Goal: Task Accomplishment & Management: Manage account settings

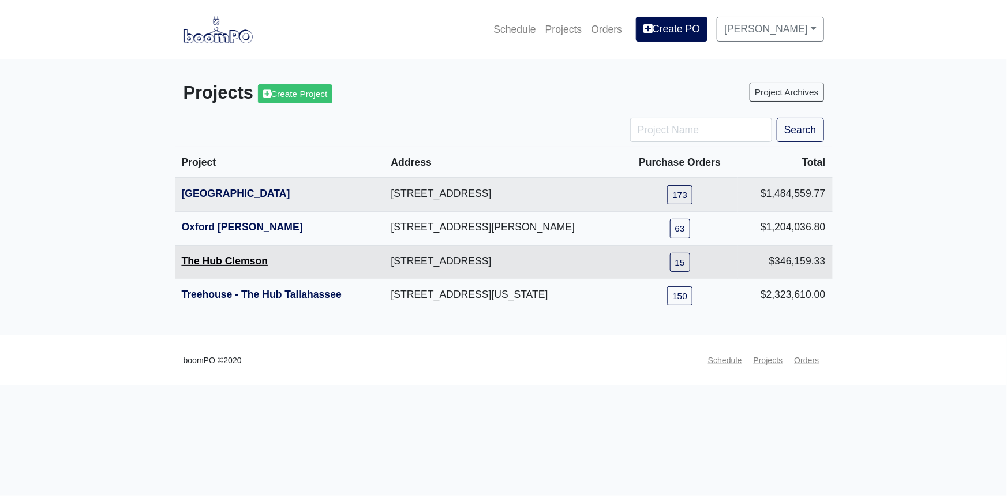
click at [216, 262] on link "The Hub Clemson" at bounding box center [225, 261] width 87 height 12
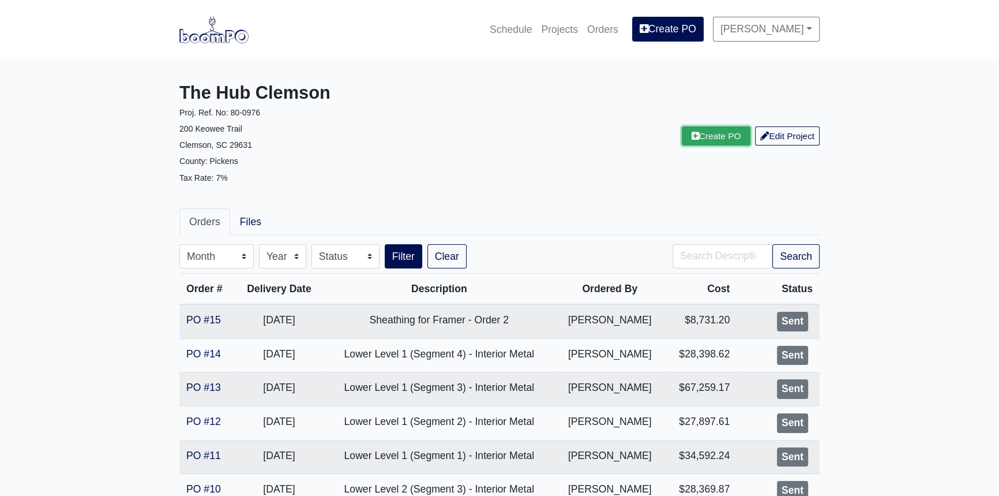
click at [711, 140] on link "Create PO" at bounding box center [716, 135] width 69 height 19
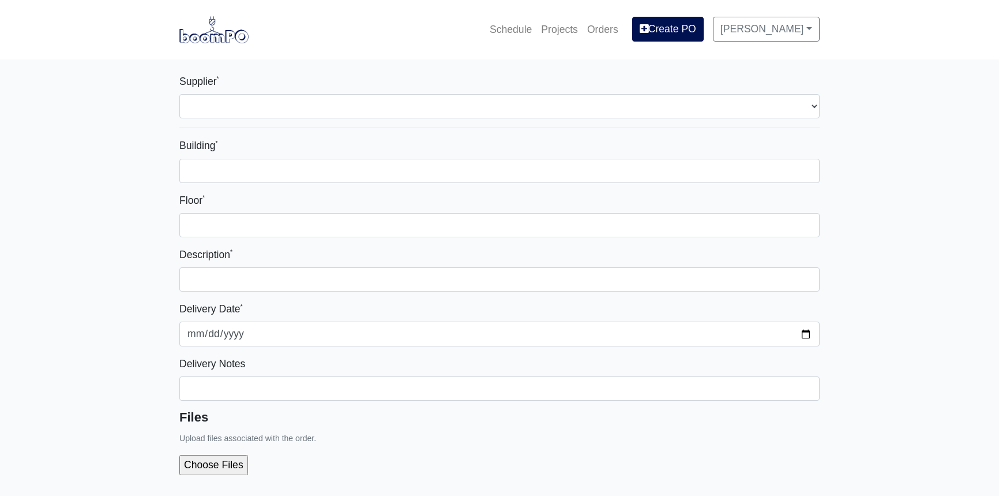
select select
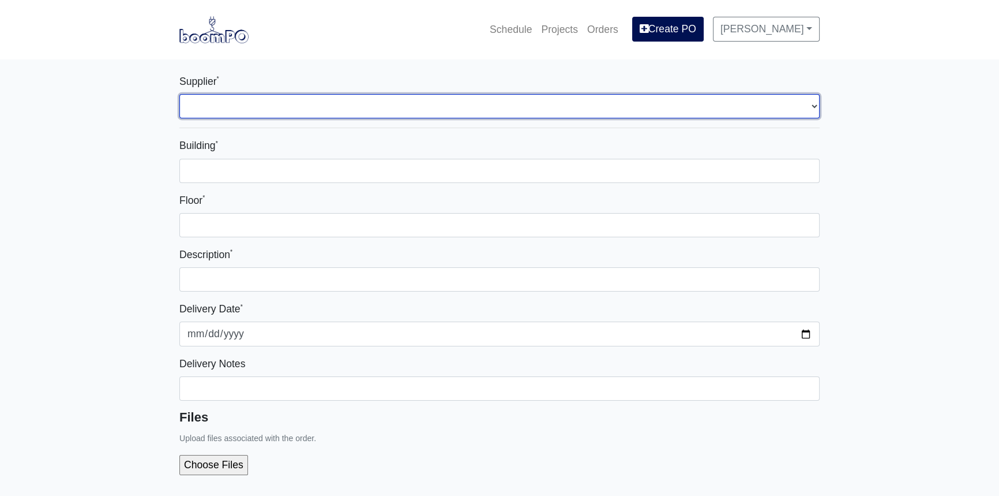
click at [286, 101] on select "Select one... L&W Supply - Simpsonville, SC" at bounding box center [499, 106] width 640 height 24
select select "41"
click at [179, 94] on select "Select one... L&W Supply - Simpsonville, SC" at bounding box center [499, 106] width 640 height 24
select select
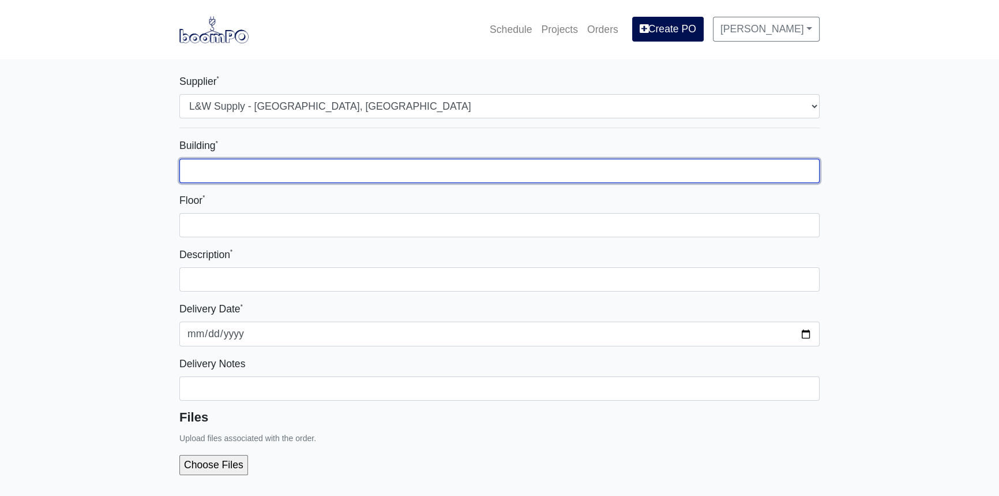
click at [259, 170] on input "Building *" at bounding box center [499, 171] width 640 height 24
type input "Mock-Up"
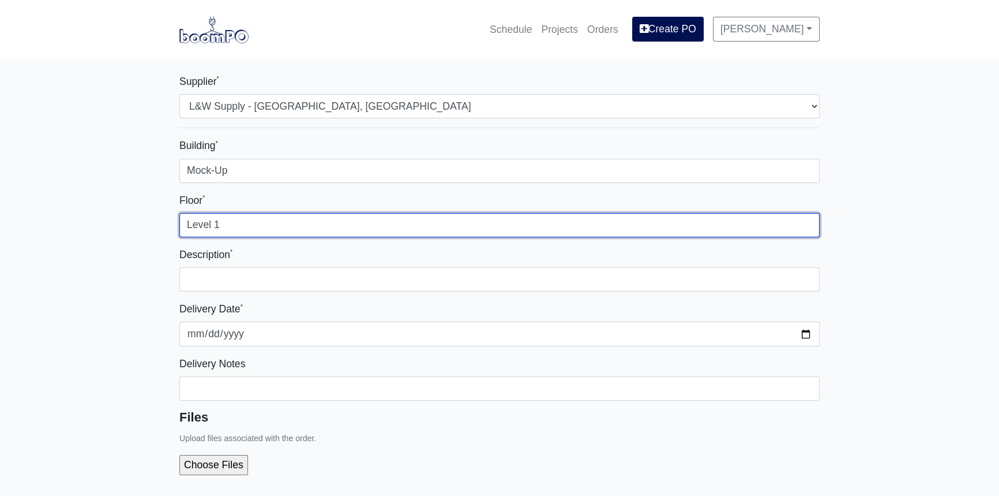
type input "Level 1"
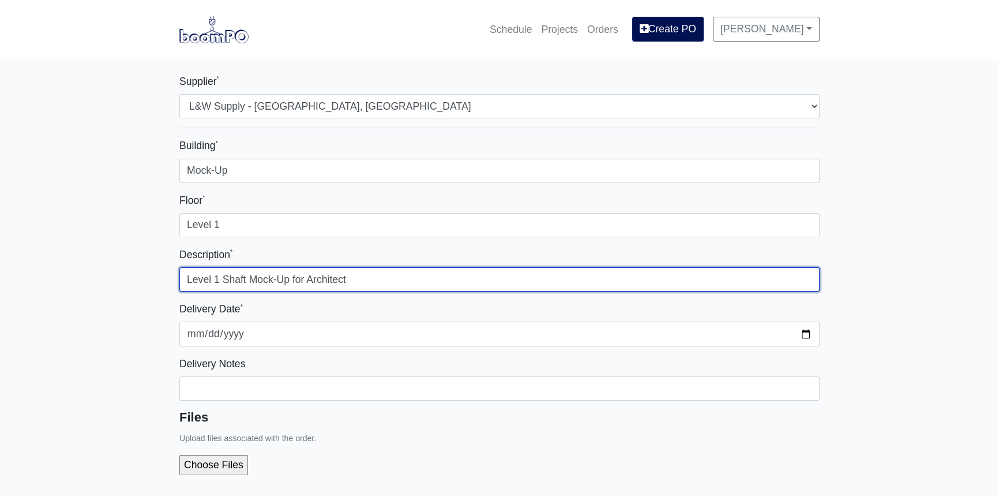
type input "Level 1 Shaft Mock-Up for Architect"
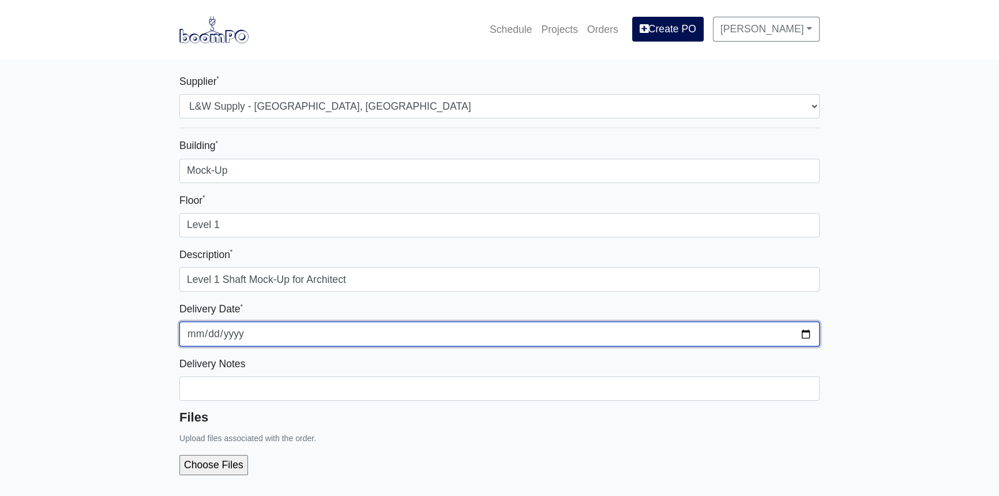
click at [808, 332] on input "2025-10-01" at bounding box center [499, 333] width 640 height 24
click at [808, 335] on input "2025-10-06" at bounding box center [499, 333] width 640 height 24
type input "2025-10-07"
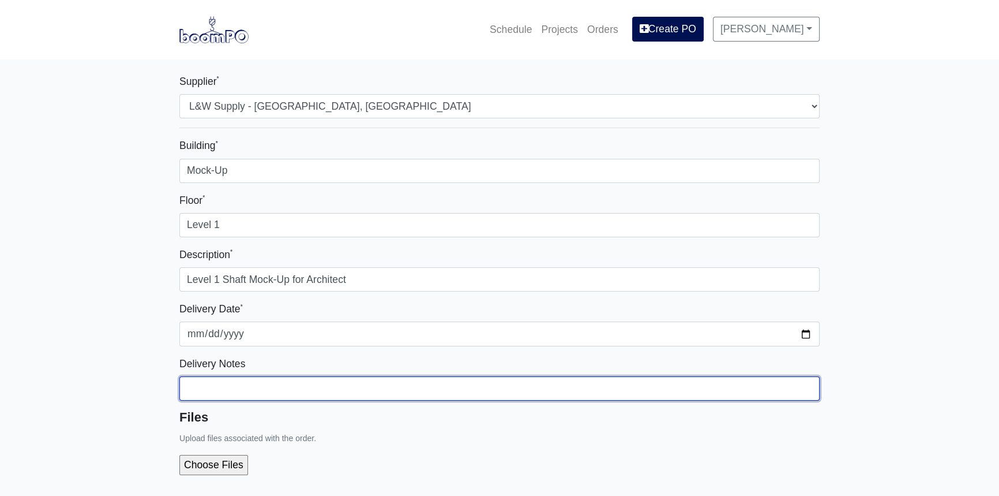
click at [212, 388] on input "Building *" at bounding box center [499, 388] width 640 height 24
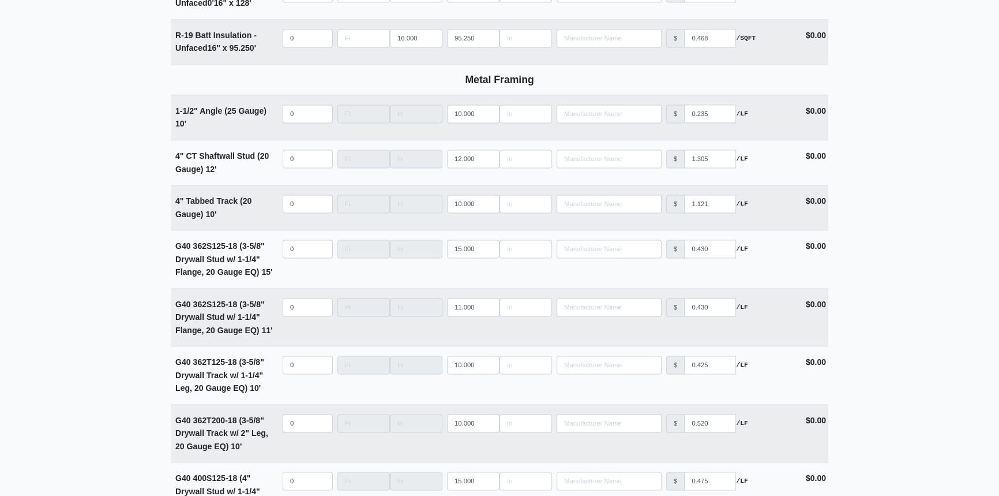
scroll to position [2203, 0]
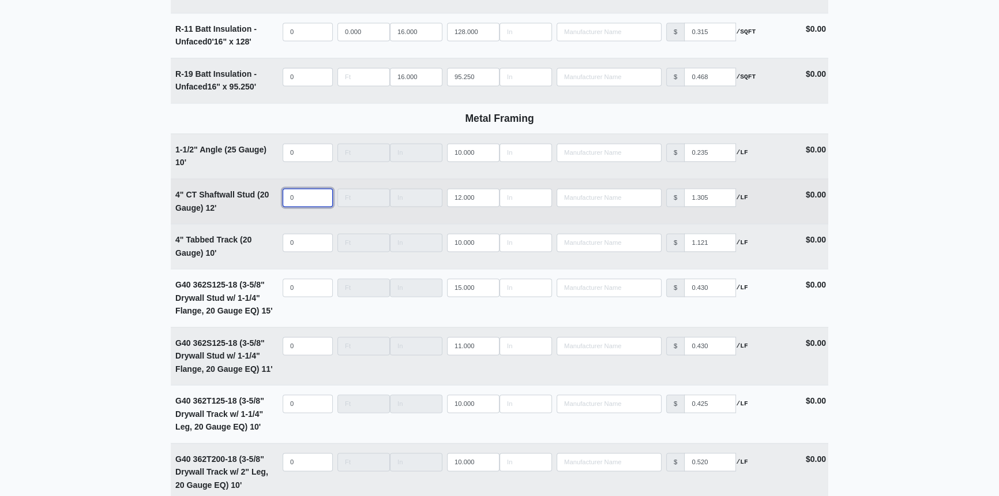
select select
click at [306, 193] on input "quantity" at bounding box center [308, 197] width 50 height 18
type input "8"
select select
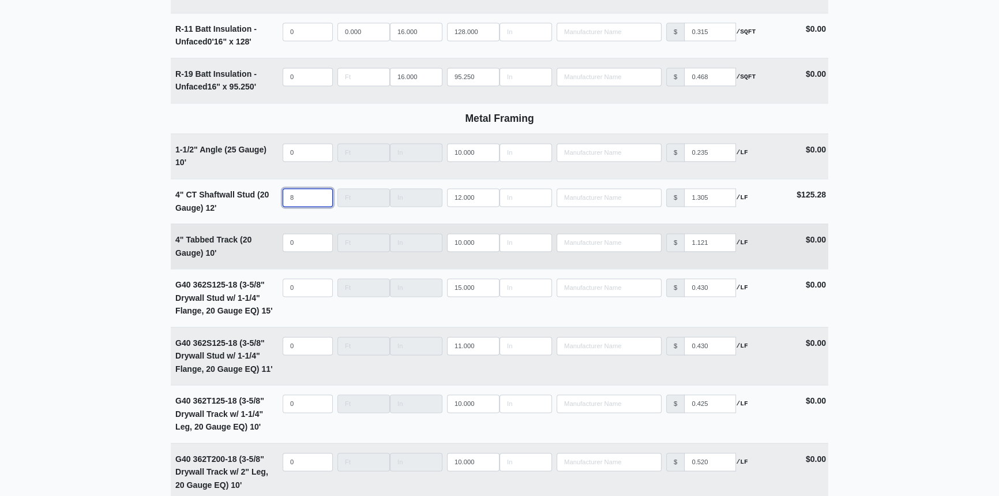
type input "8"
select select
click at [304, 241] on input "quantity" at bounding box center [308, 242] width 50 height 18
type input "8"
select select
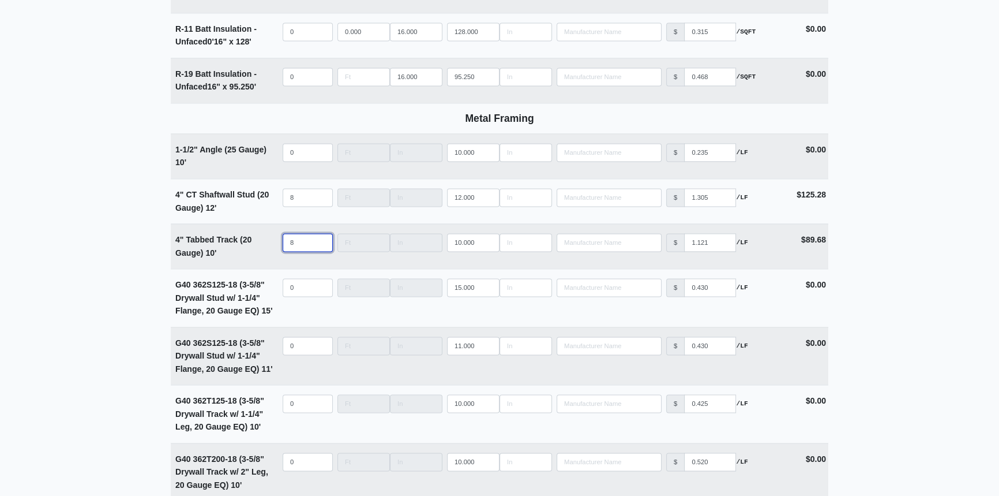
type input "8"
click at [136, 242] on main "Supplier * Select one... L&W Supply - Simpsonville, SC Building * Mock-Up Floor…" at bounding box center [499, 311] width 999 height 4910
drag, startPoint x: 298, startPoint y: 234, endPoint x: 274, endPoint y: 238, distance: 24.6
click at [274, 238] on tr "4" Tabbed Track (20 Gauge) 10' Qty 8 Width Length 10.000 Manufacturer No Result…" at bounding box center [500, 245] width 658 height 45
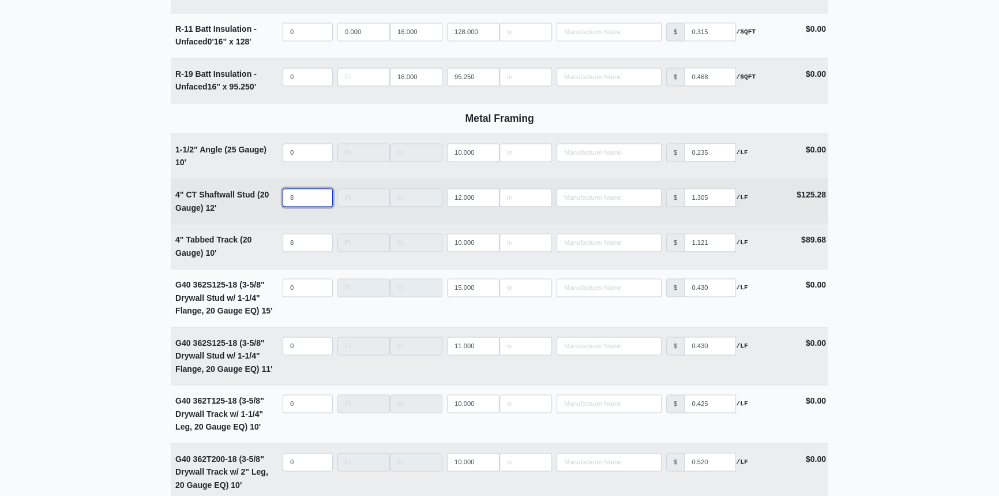
drag, startPoint x: 300, startPoint y: 194, endPoint x: 287, endPoint y: 192, distance: 13.5
click at [287, 192] on input "8" at bounding box center [308, 197] width 50 height 18
type input "1"
select select
type input "10"
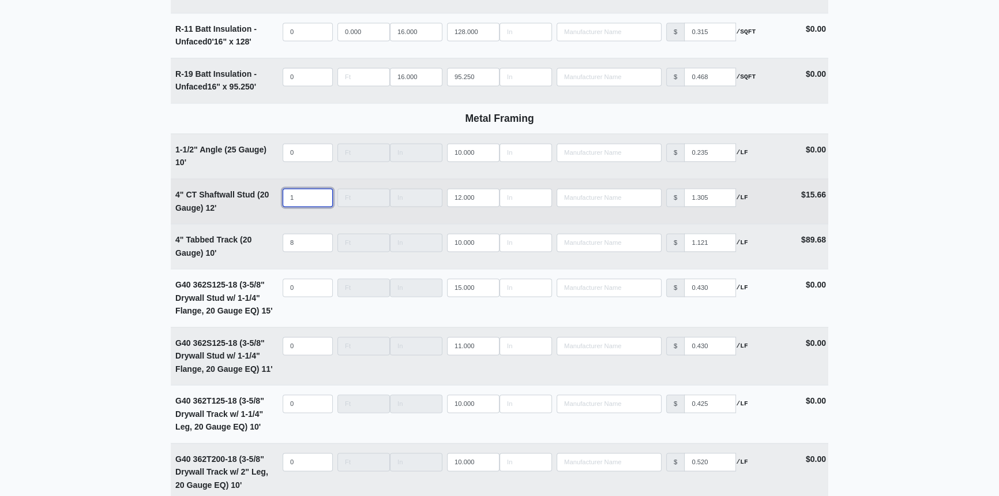
select select
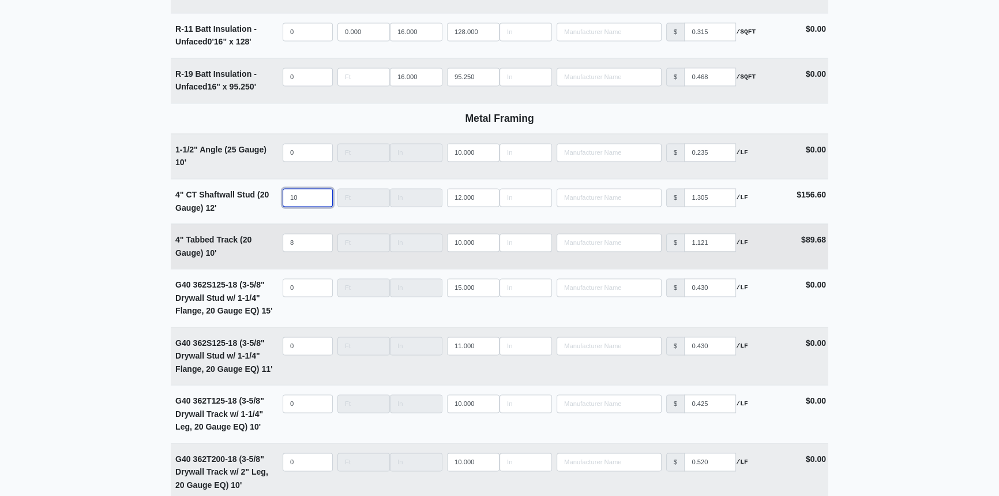
type input "10"
drag, startPoint x: 300, startPoint y: 241, endPoint x: 267, endPoint y: 241, distance: 32.9
click at [267, 241] on tr "4" Tabbed Track (20 Gauge) 10' Qty 8 Width Length 10.000 Manufacturer No Result…" at bounding box center [500, 245] width 658 height 45
type input "1"
select select
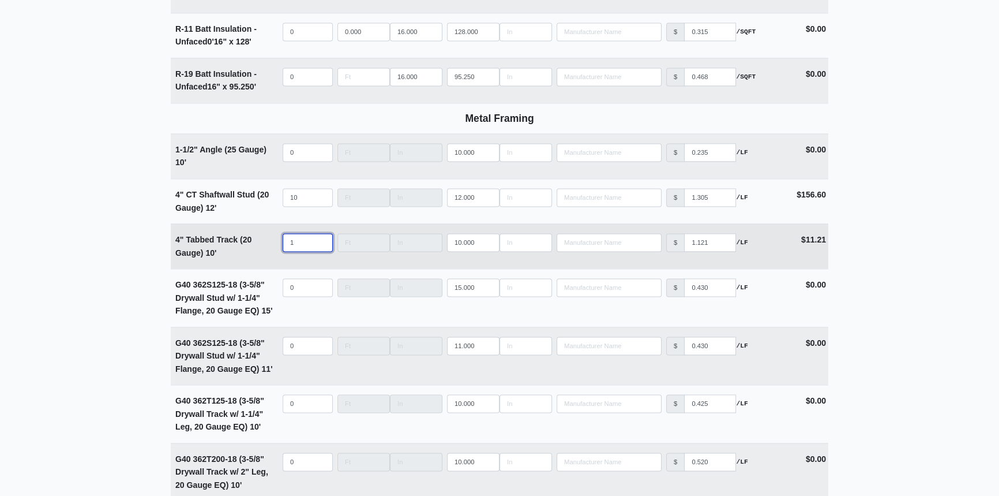
type input "10"
select select
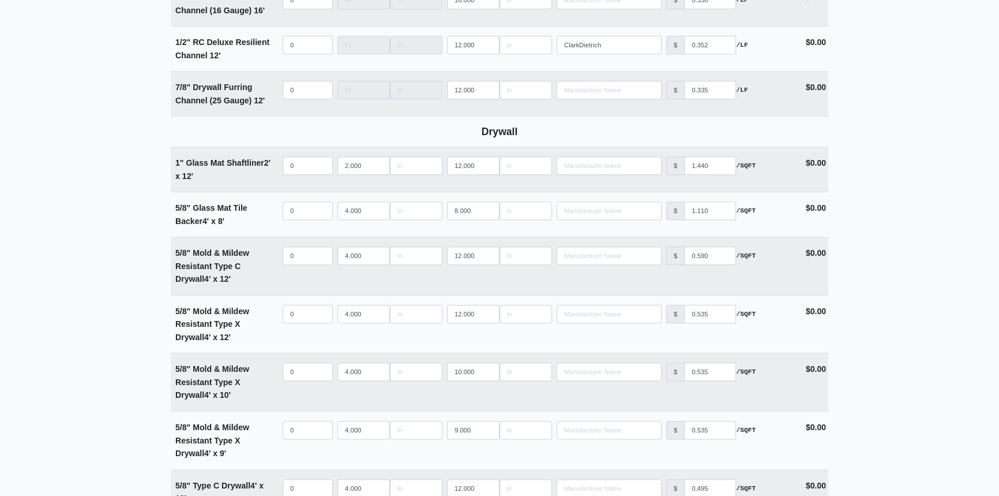
scroll to position [786, 0]
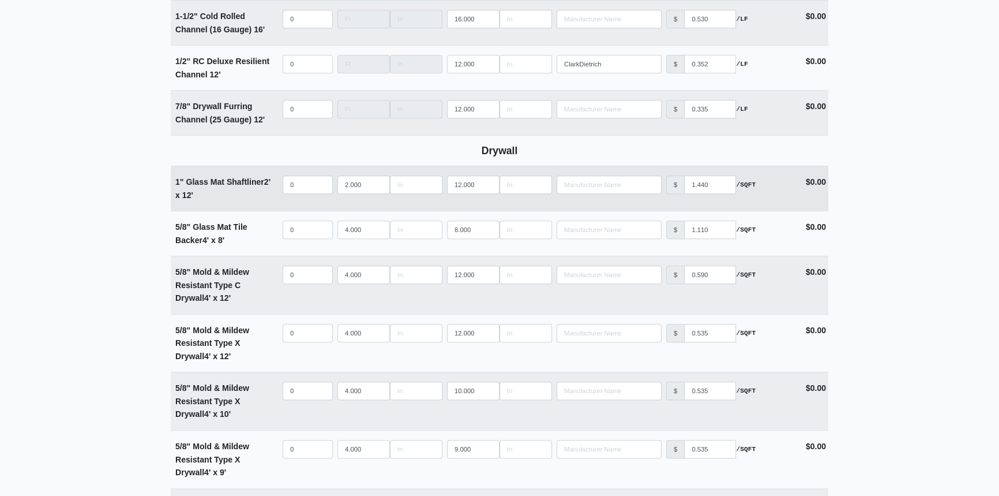
type input "10"
select select
click at [300, 185] on input "quantity" at bounding box center [308, 184] width 50 height 18
type input "4"
select select
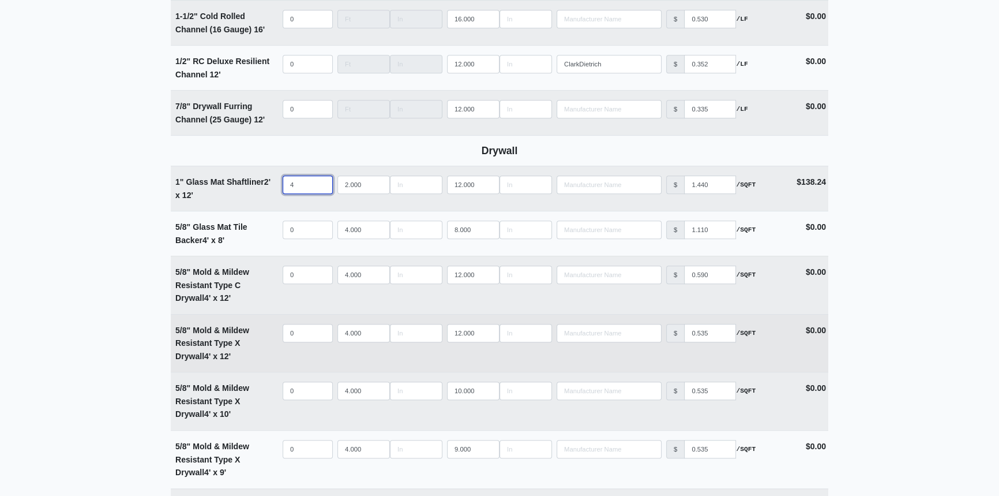
type input "4"
select select
drag, startPoint x: 301, startPoint y: 332, endPoint x: 293, endPoint y: 332, distance: 8.1
click at [293, 332] on input "quantity" at bounding box center [308, 333] width 50 height 18
type input "4"
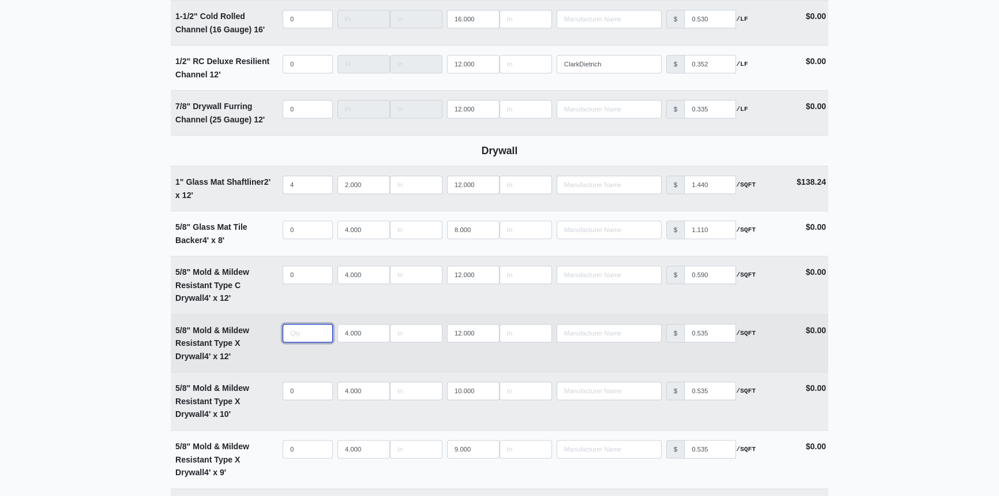
select select
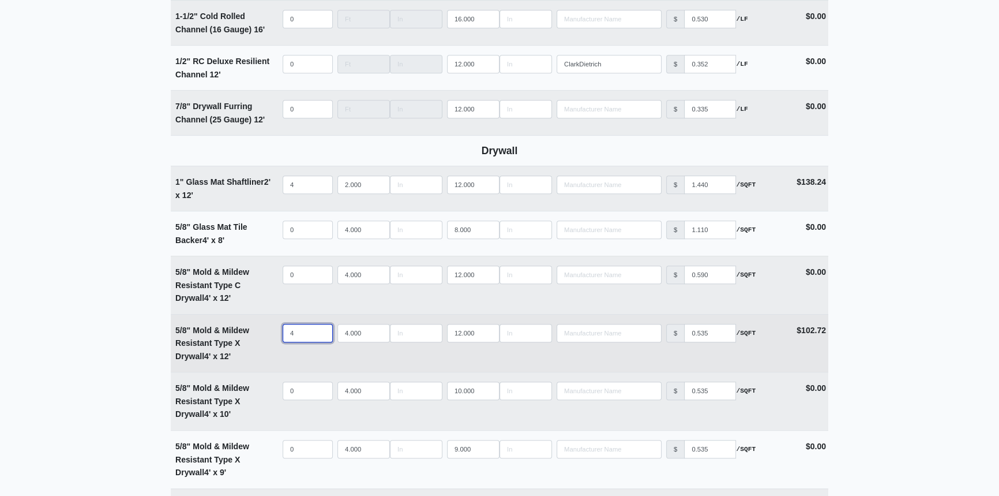
drag, startPoint x: 300, startPoint y: 329, endPoint x: 276, endPoint y: 329, distance: 23.7
click at [276, 329] on tr "5/8" Mold & Mildew Resistant Type X Drywall 4' x 12' Qty 4 Width 4.000 Length 1…" at bounding box center [500, 343] width 658 height 58
click at [276, 329] on td "5/8" Mold & Mildew Resistant Type X Drywall 4' x 12'" at bounding box center [226, 343] width 110 height 58
drag, startPoint x: 298, startPoint y: 329, endPoint x: 282, endPoint y: 329, distance: 16.2
click at [282, 329] on td "Qty 4" at bounding box center [307, 343] width 55 height 58
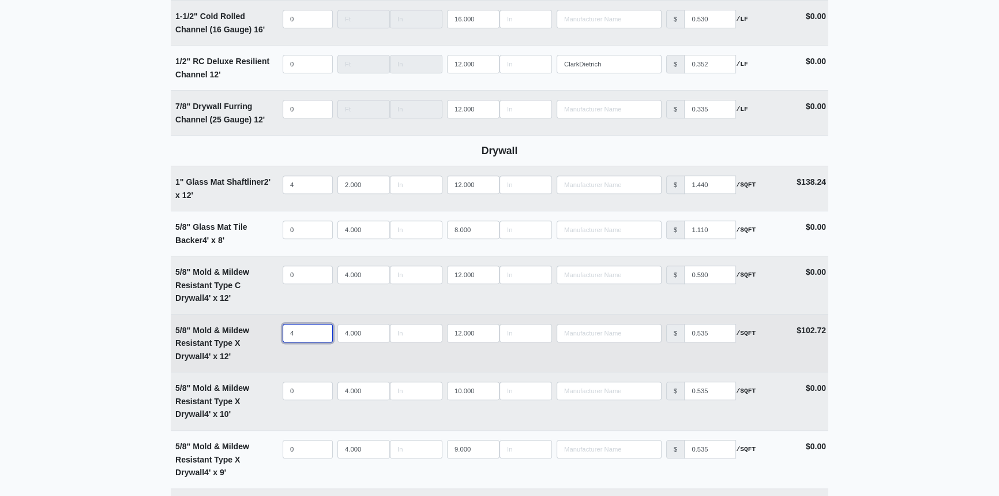
type input "6"
select select
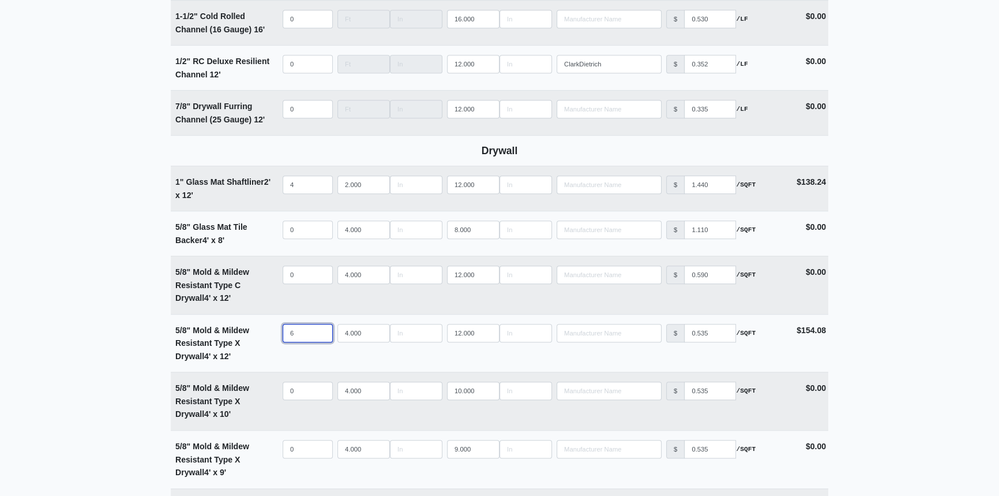
type input "6"
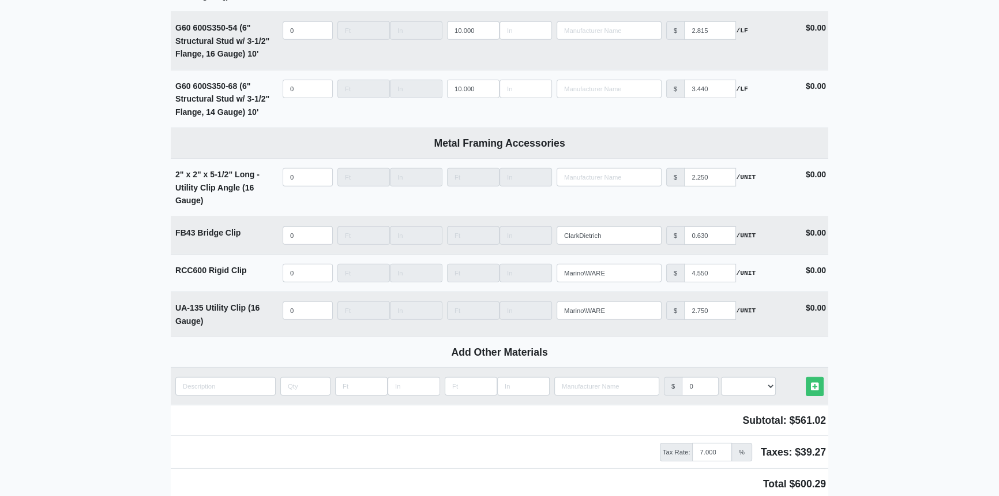
scroll to position [4518, 0]
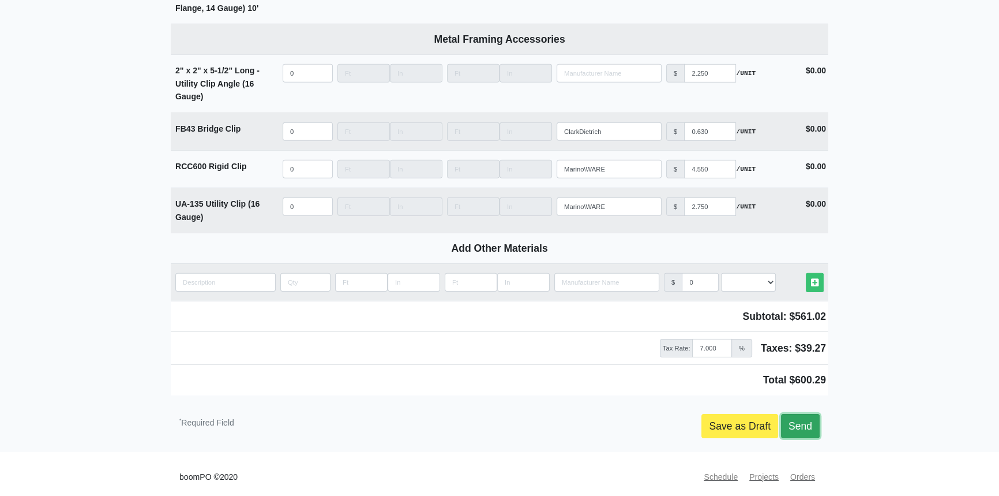
click at [797, 419] on link "Send" at bounding box center [800, 426] width 39 height 24
type input "2025-10-01"
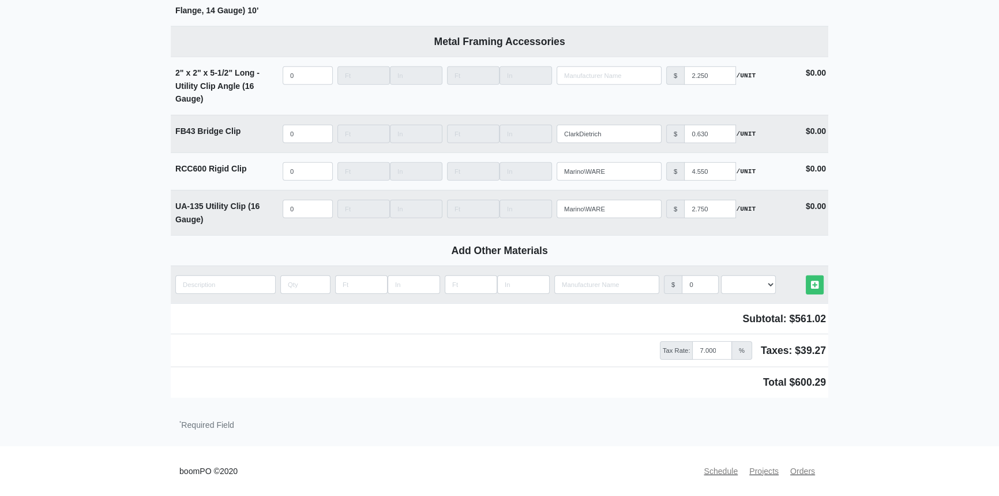
scroll to position [4510, 0]
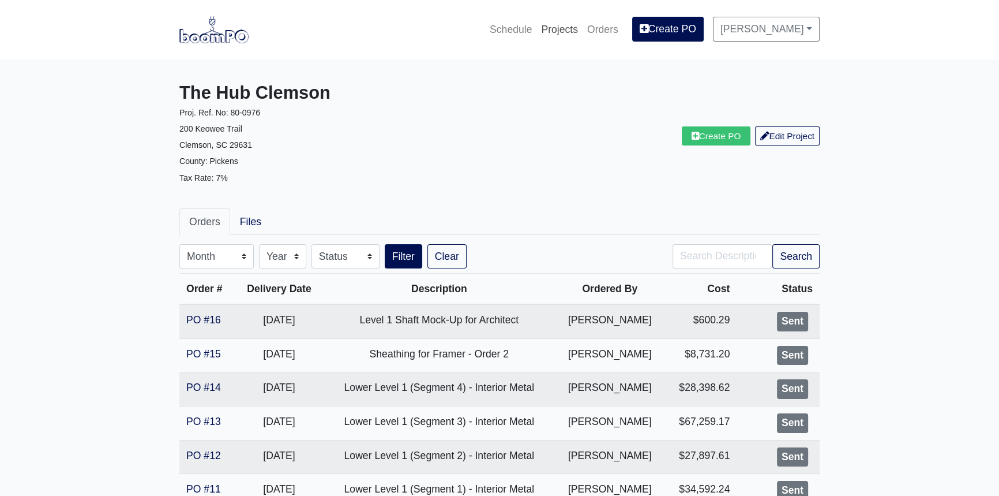
click at [576, 27] on link "Projects" at bounding box center [560, 29] width 46 height 25
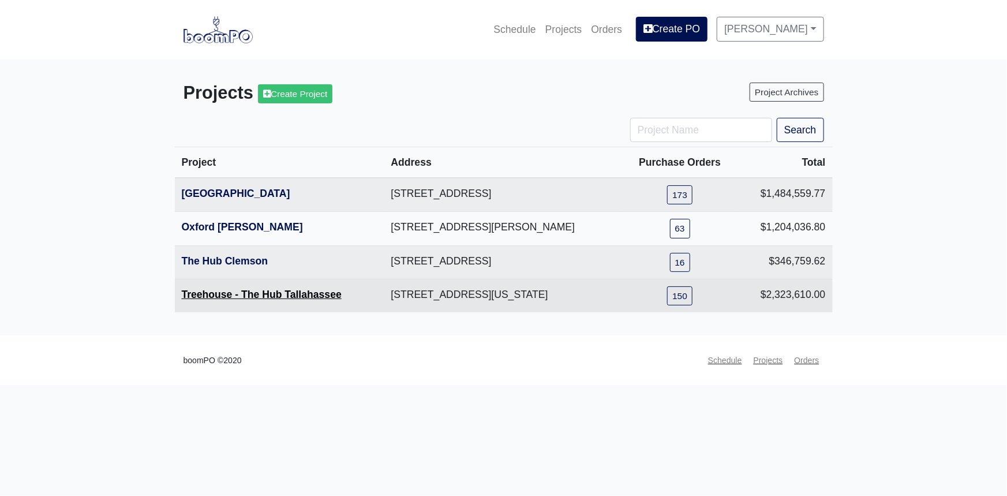
click at [246, 293] on link "Treehouse - The Hub Tallahassee" at bounding box center [262, 295] width 160 height 12
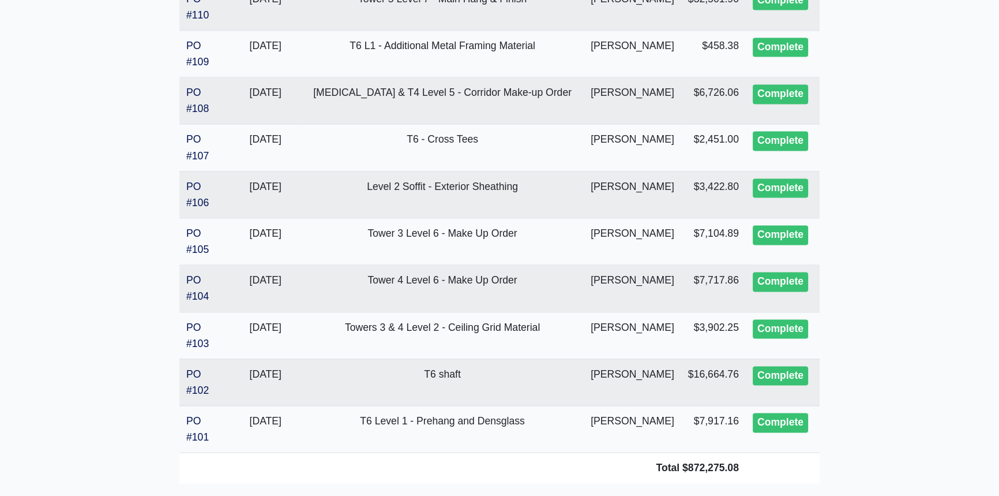
scroll to position [2333, 0]
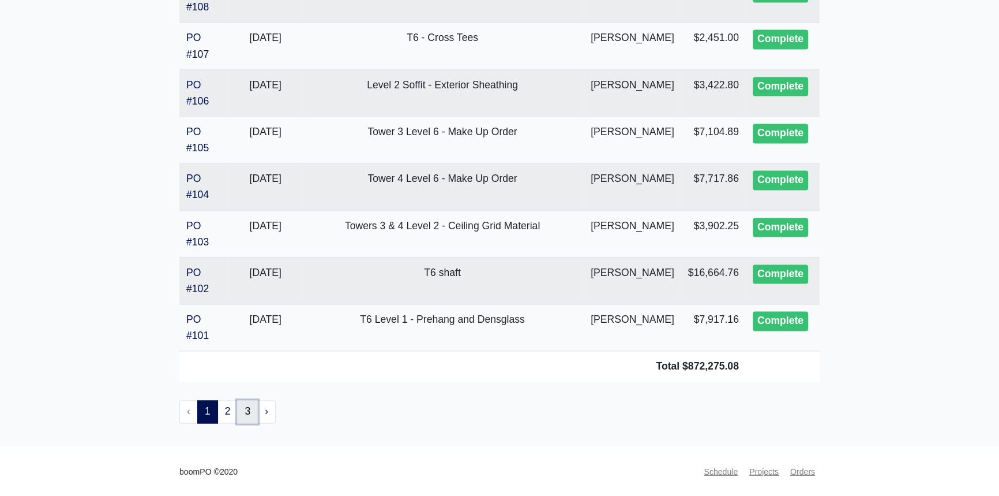
click at [247, 412] on link "3" at bounding box center [247, 411] width 21 height 23
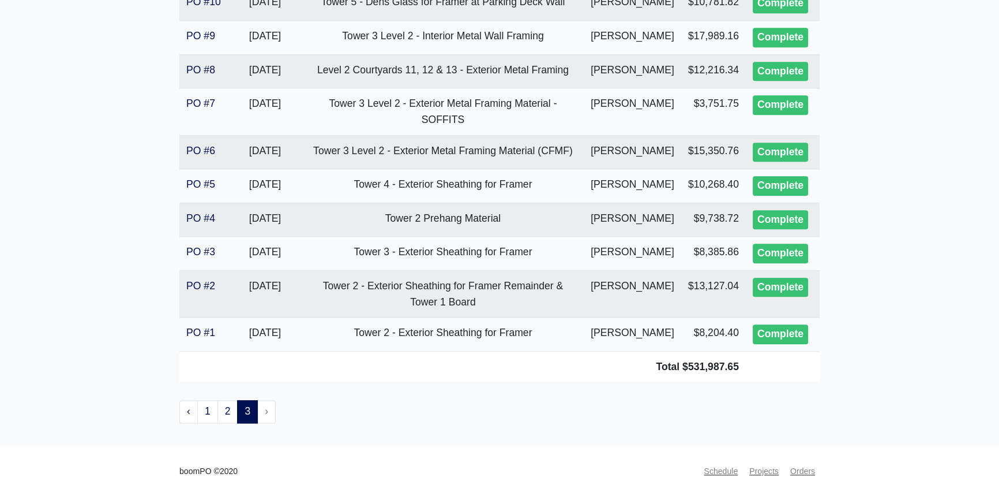
scroll to position [2333, 0]
click at [226, 414] on link "2" at bounding box center [228, 411] width 21 height 23
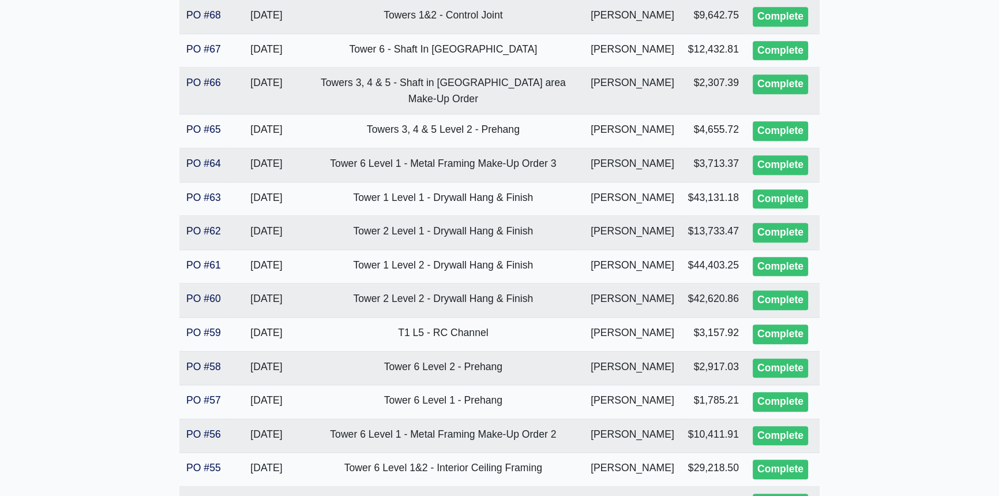
scroll to position [1662, 0]
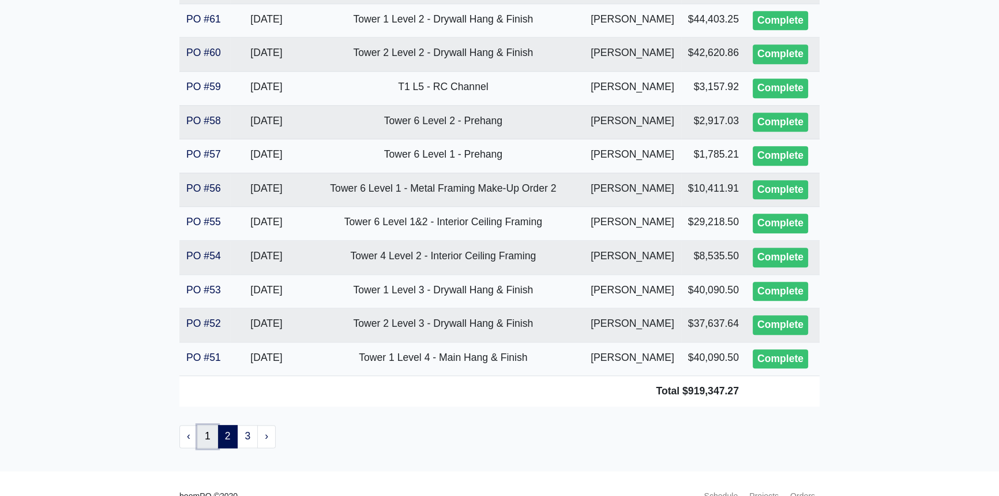
click at [208, 425] on link "1" at bounding box center [207, 436] width 21 height 23
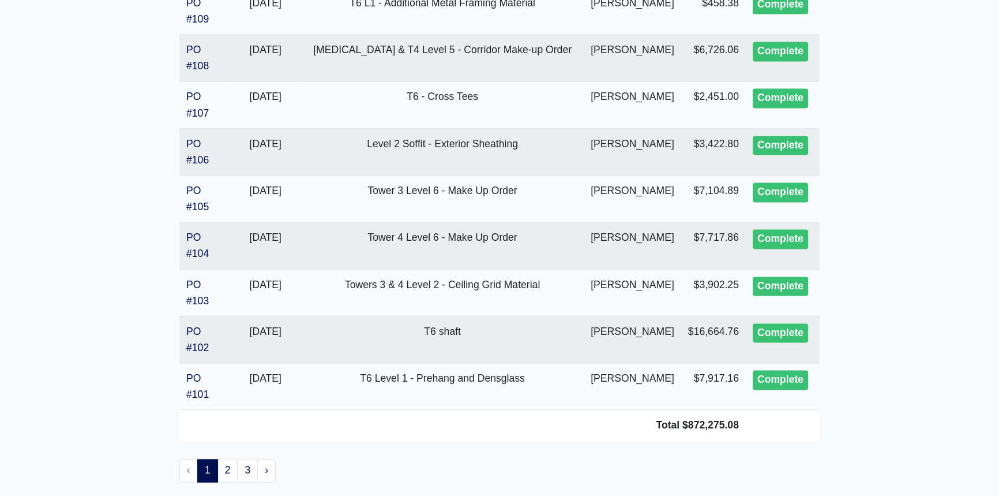
scroll to position [2333, 0]
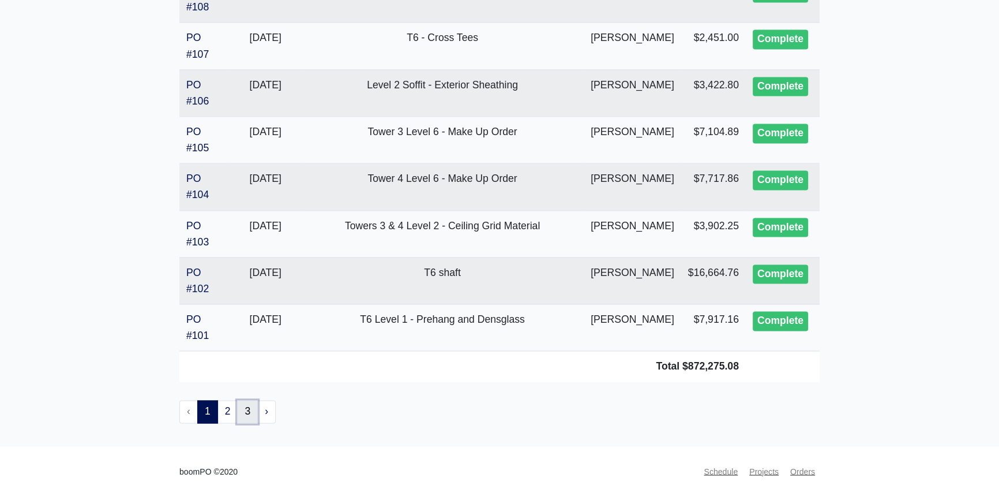
click at [239, 411] on link "3" at bounding box center [247, 411] width 21 height 23
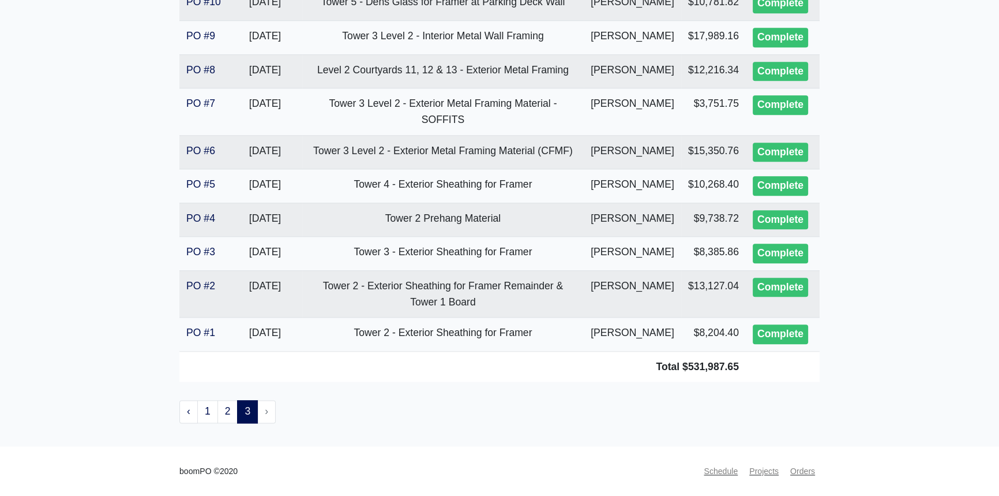
scroll to position [2333, 0]
click at [230, 415] on link "2" at bounding box center [228, 411] width 21 height 23
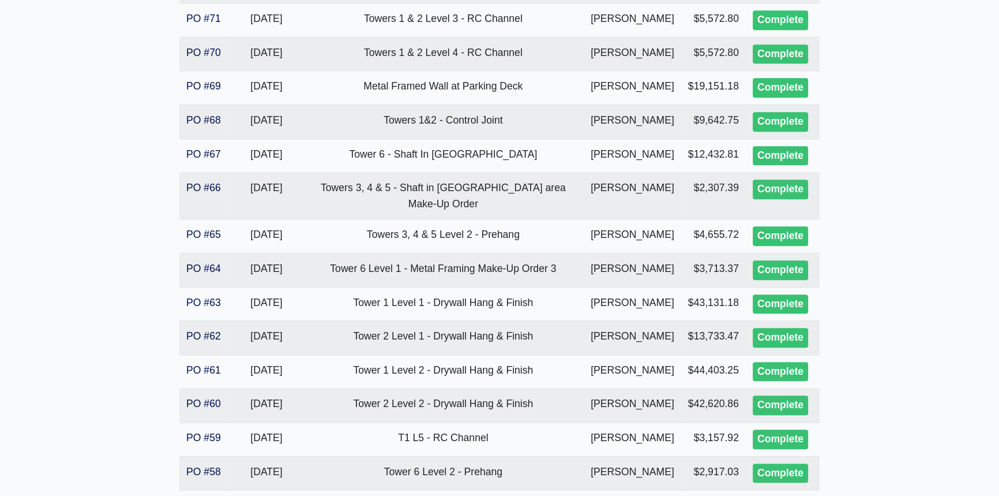
scroll to position [1662, 0]
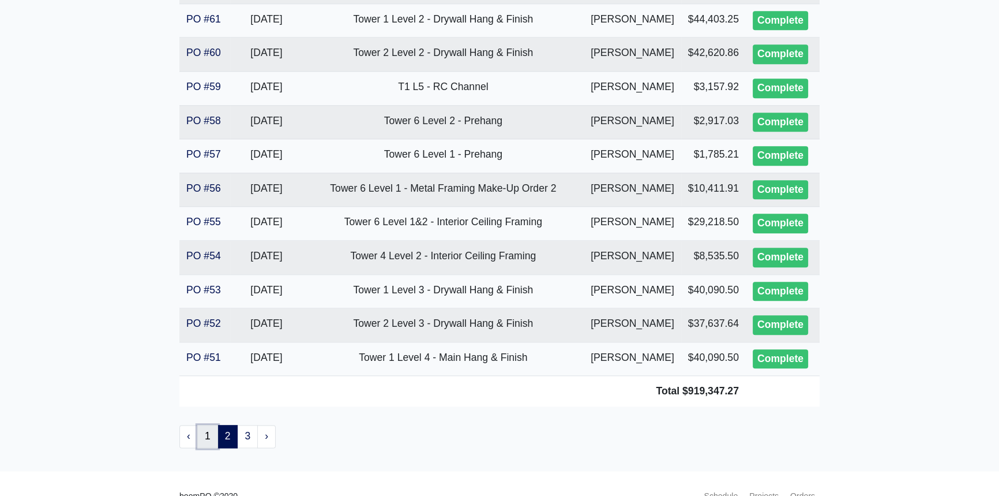
click at [208, 425] on link "1" at bounding box center [207, 436] width 21 height 23
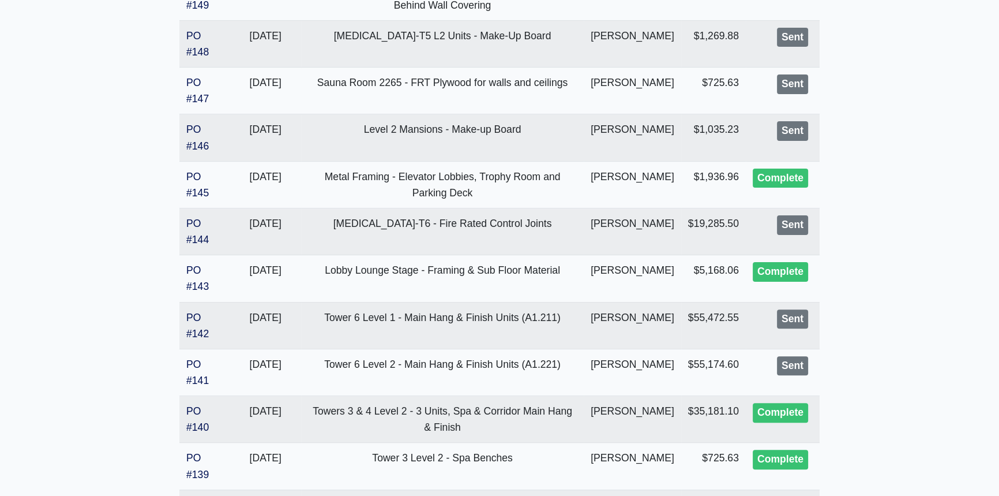
scroll to position [392, 0]
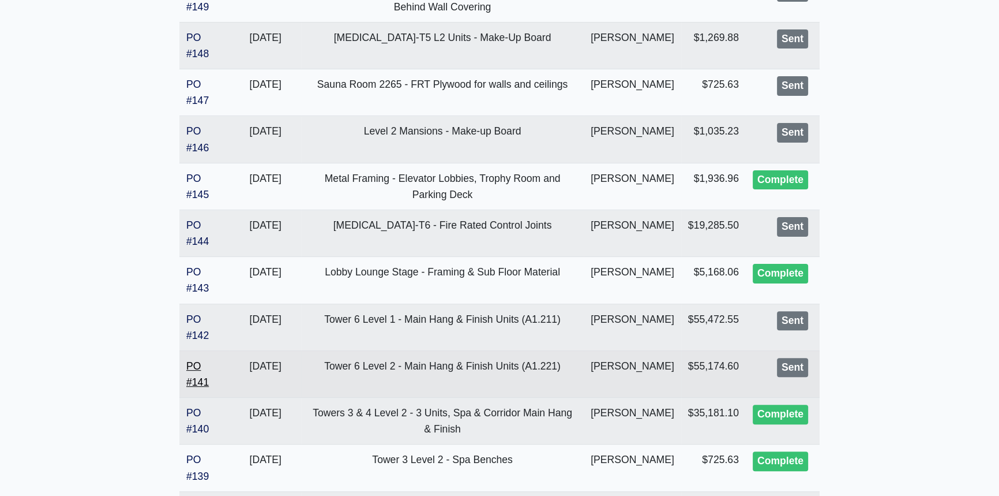
click at [197, 388] on link "PO #141" at bounding box center [197, 374] width 23 height 28
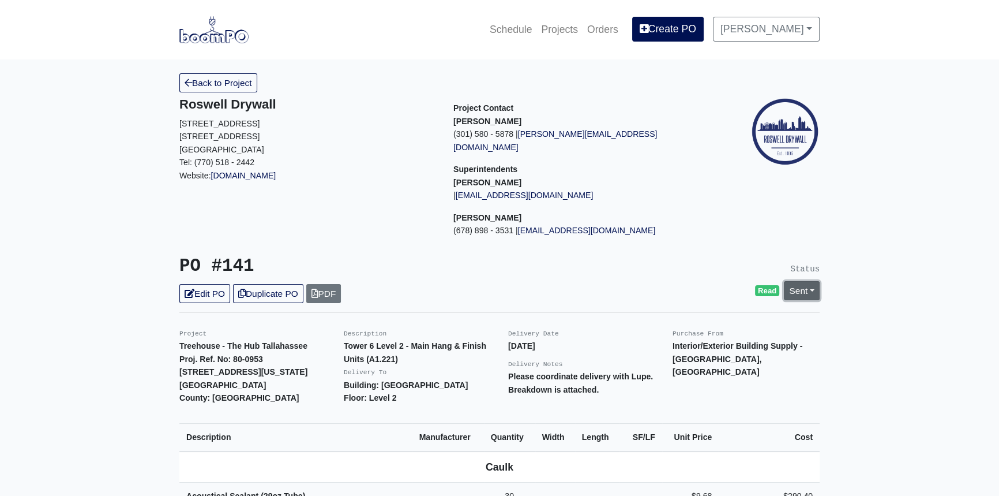
click at [807, 281] on link "Sent" at bounding box center [802, 290] width 36 height 19
click at [727, 344] on link "Complete" at bounding box center [736, 353] width 172 height 18
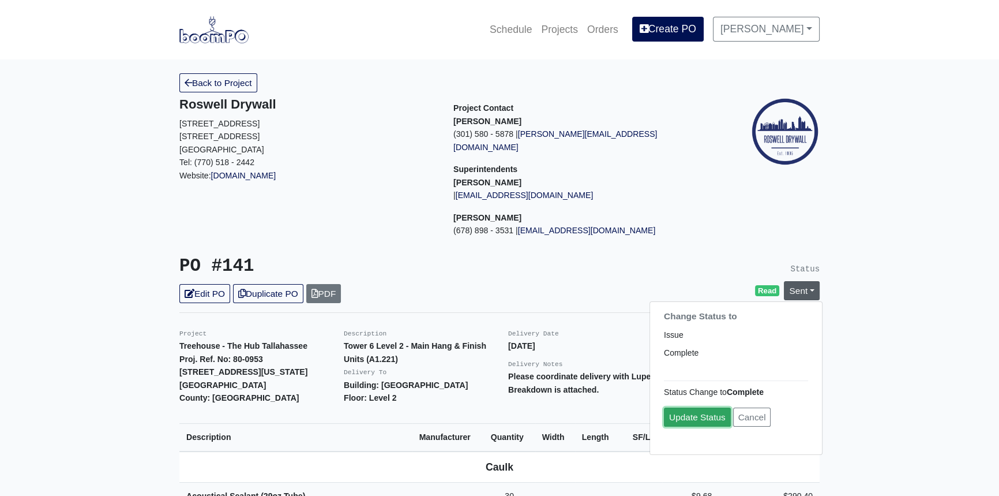
click at [701, 407] on link "Update Status" at bounding box center [697, 416] width 67 height 19
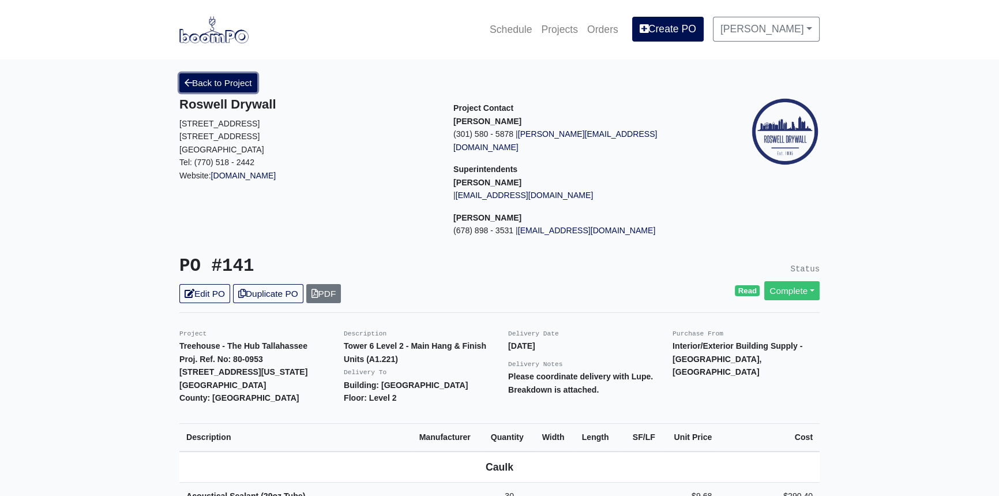
click at [211, 76] on link "Back to Project" at bounding box center [218, 82] width 78 height 19
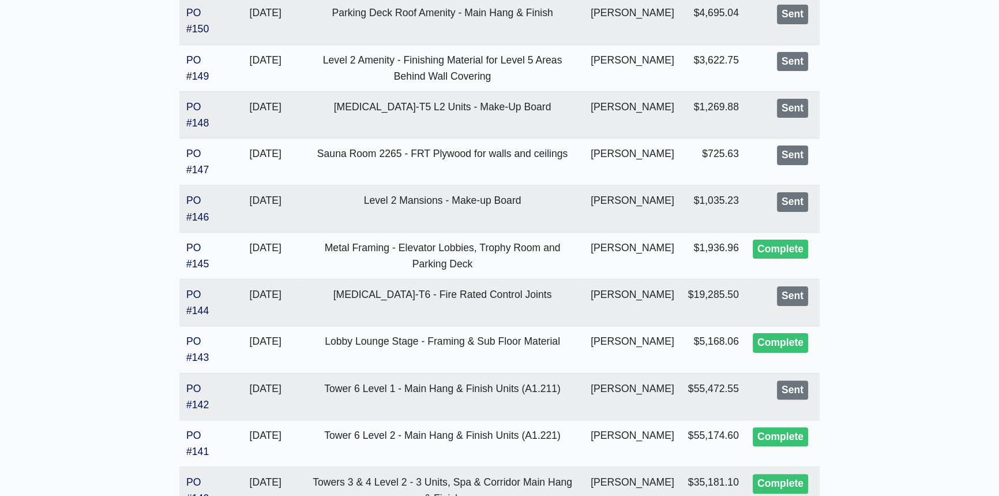
scroll to position [419, 0]
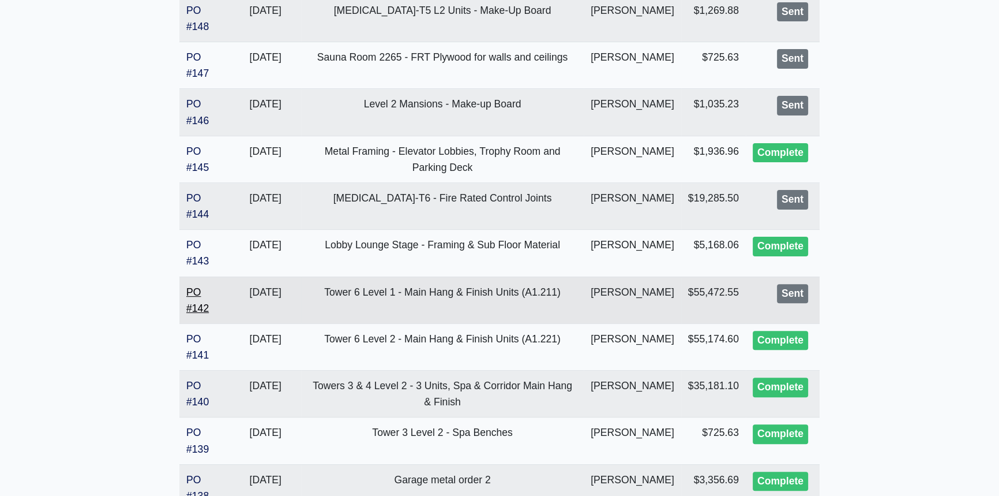
click at [196, 314] on link "PO #142" at bounding box center [197, 300] width 23 height 28
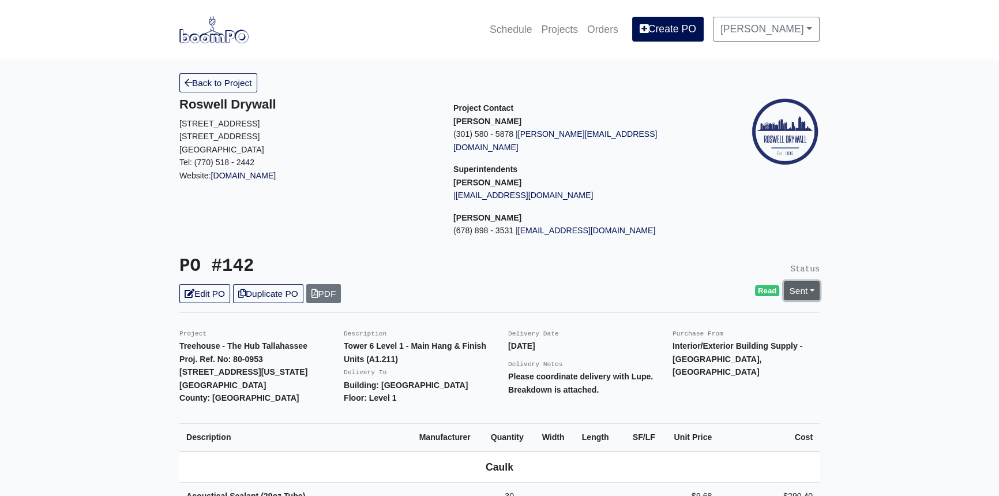
click at [810, 281] on link "Sent" at bounding box center [802, 290] width 36 height 19
click at [708, 344] on link "Complete" at bounding box center [736, 353] width 172 height 18
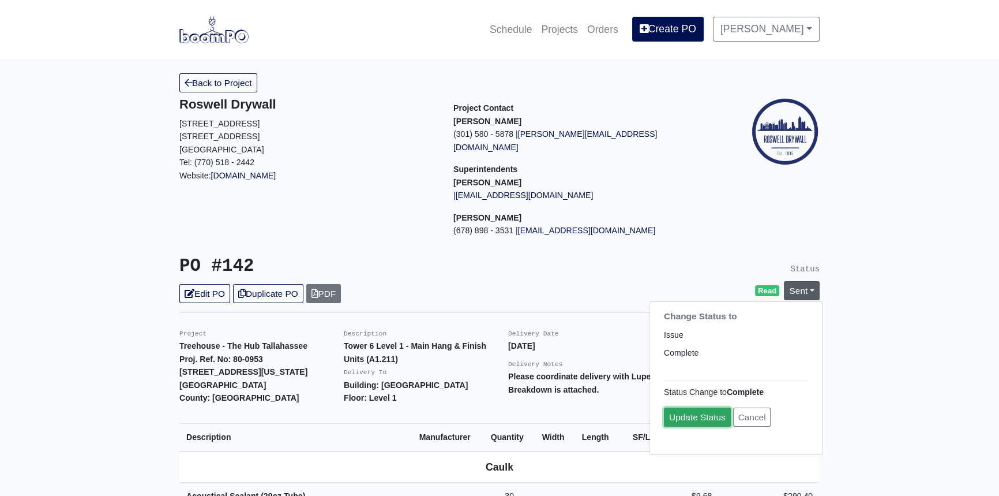
click at [687, 407] on link "Update Status" at bounding box center [697, 416] width 67 height 19
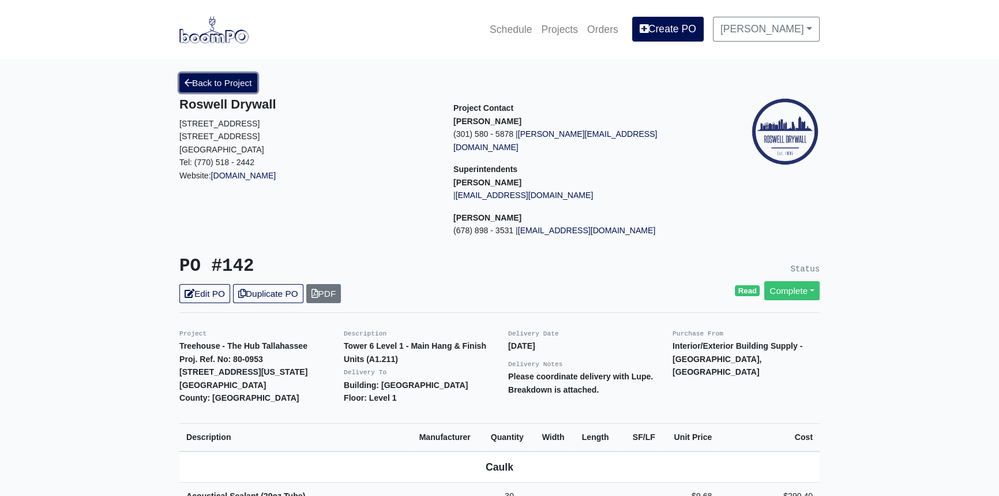
click at [228, 79] on link "Back to Project" at bounding box center [218, 82] width 78 height 19
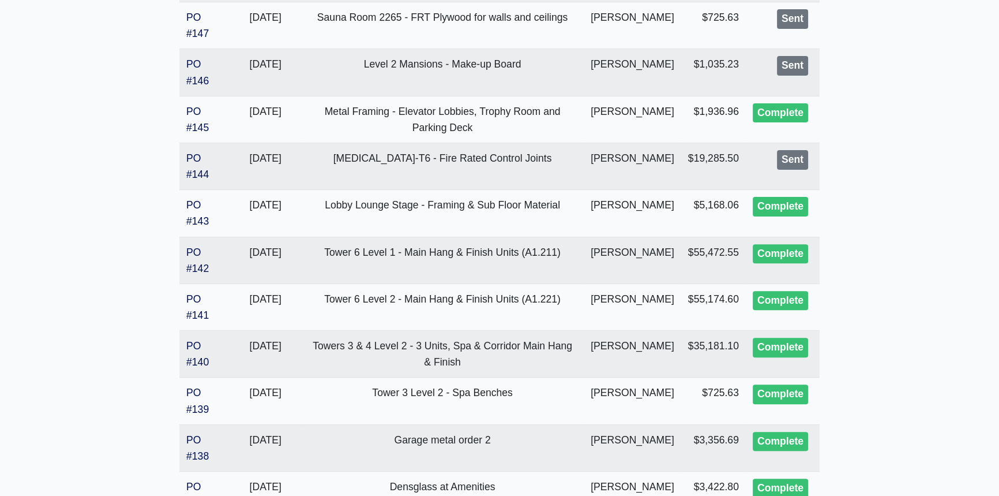
scroll to position [472, 0]
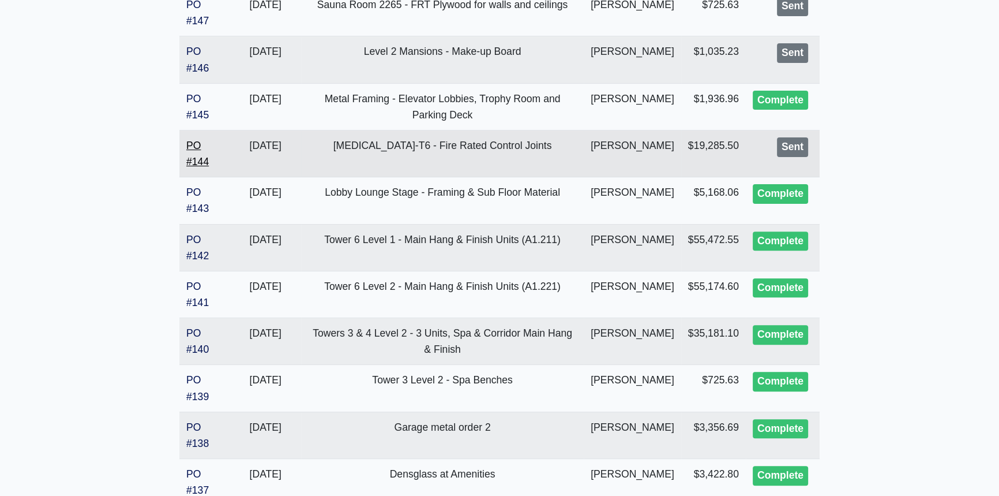
click at [194, 167] on link "PO #144" at bounding box center [197, 154] width 23 height 28
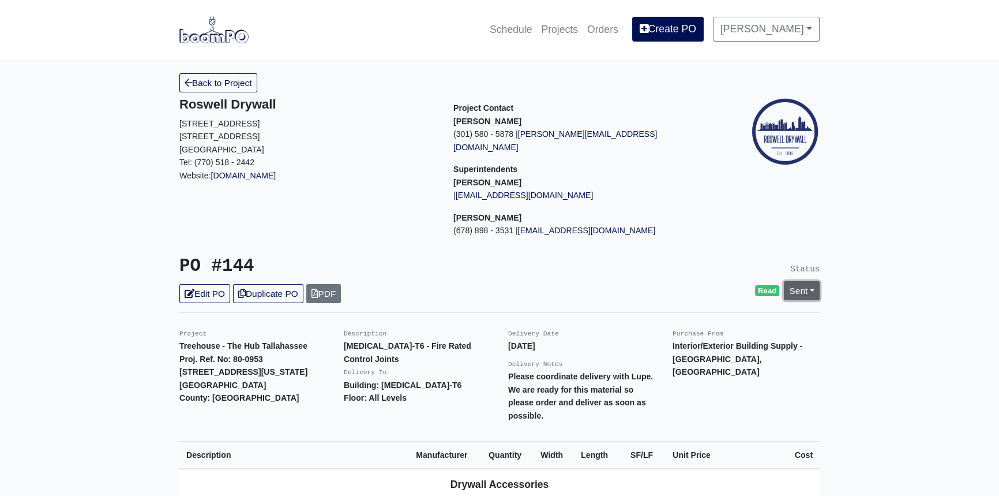
click at [812, 281] on link "Sent" at bounding box center [802, 290] width 36 height 19
click at [710, 344] on link "Complete" at bounding box center [736, 353] width 172 height 18
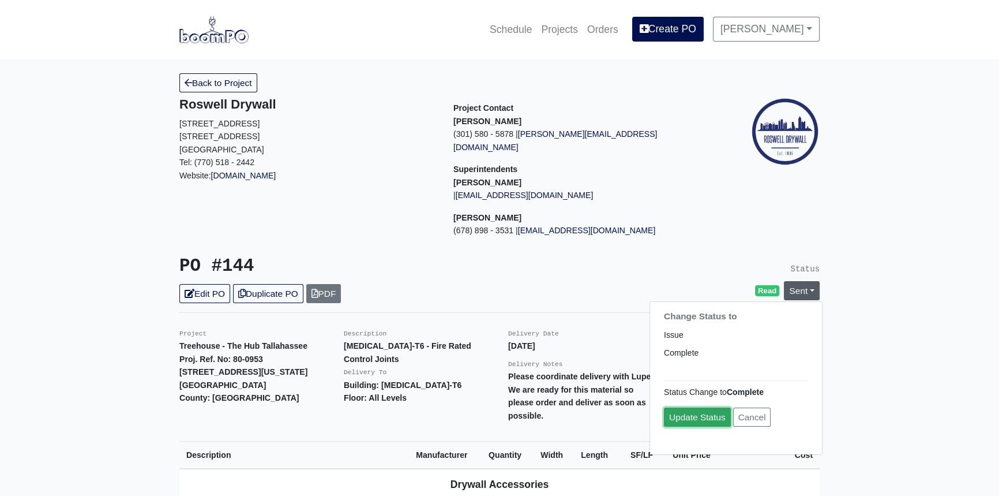
click at [695, 407] on link "Update Status" at bounding box center [697, 416] width 67 height 19
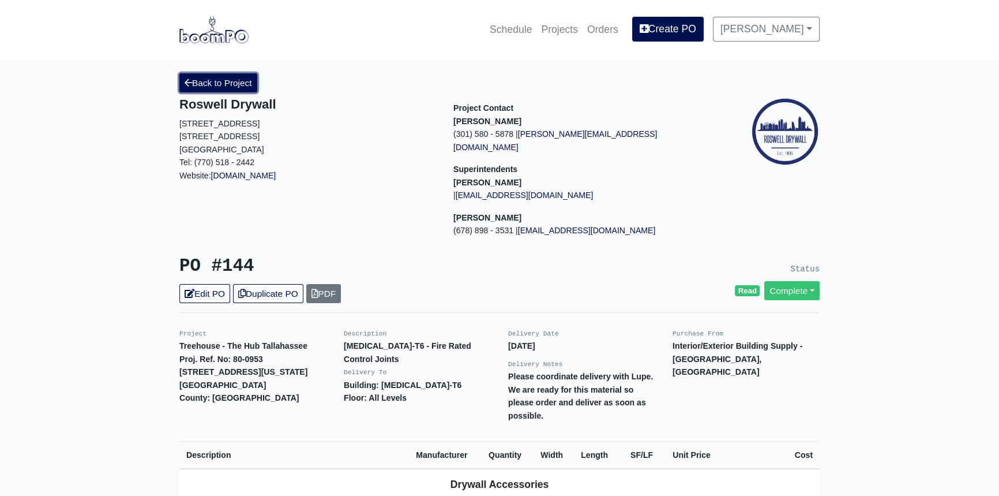
click at [194, 78] on link "Back to Project" at bounding box center [218, 82] width 78 height 19
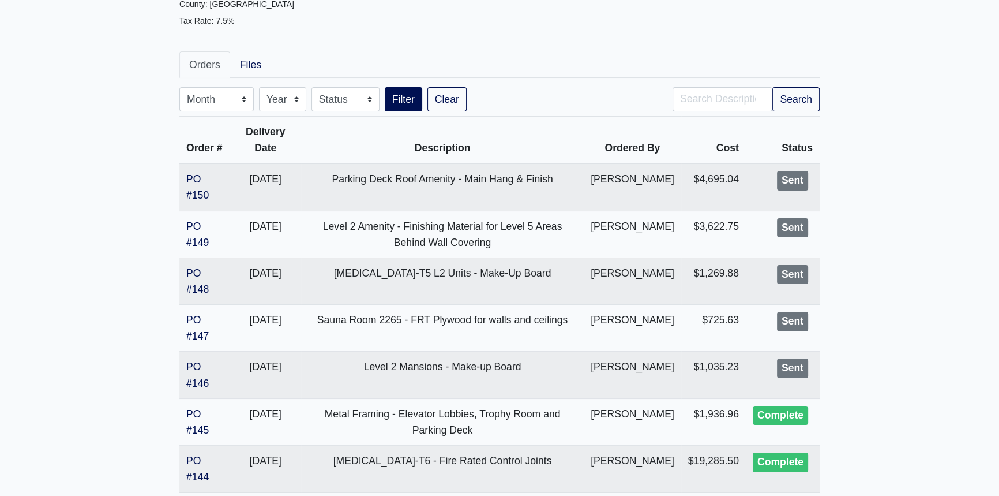
scroll to position [209, 0]
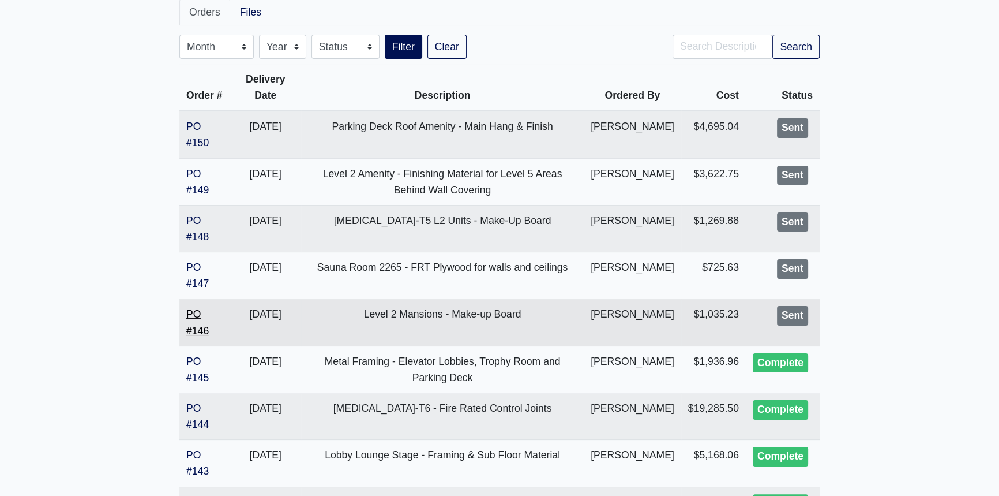
click at [190, 336] on link "PO #146" at bounding box center [197, 322] width 23 height 28
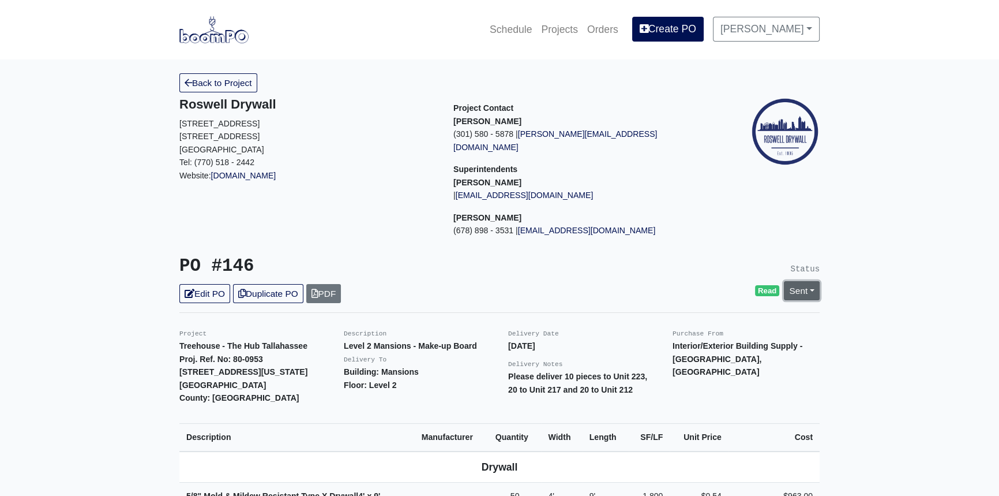
click at [815, 281] on link "Sent" at bounding box center [802, 290] width 36 height 19
click at [714, 344] on link "Complete" at bounding box center [736, 353] width 172 height 18
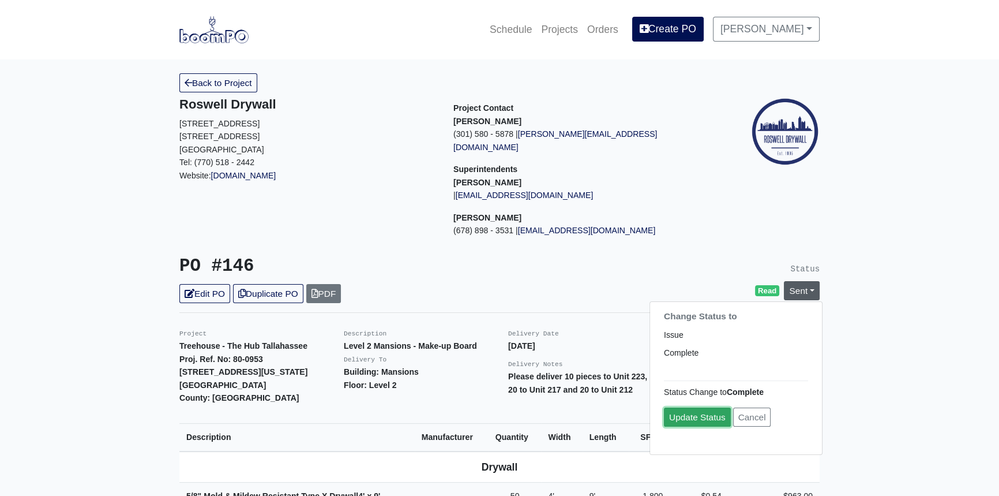
click at [705, 407] on link "Update Status" at bounding box center [697, 416] width 67 height 19
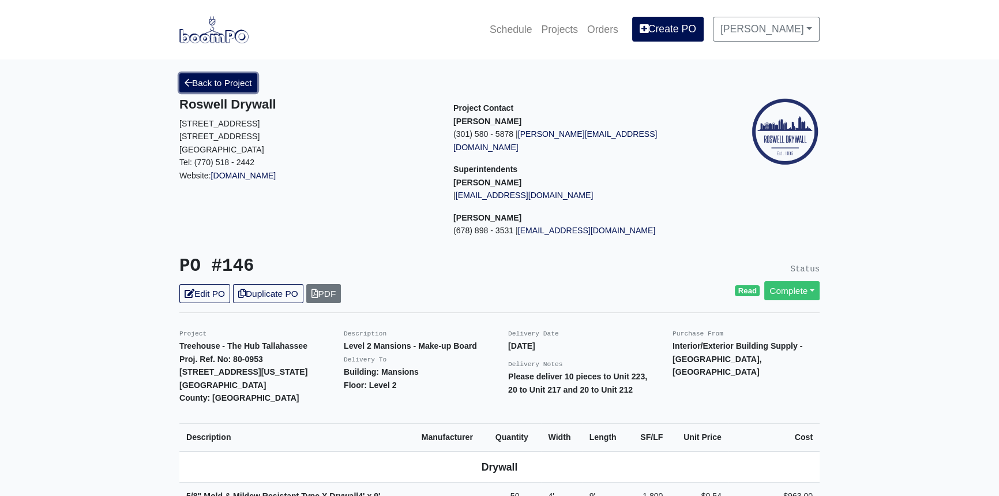
click at [195, 81] on link "Back to Project" at bounding box center [218, 82] width 78 height 19
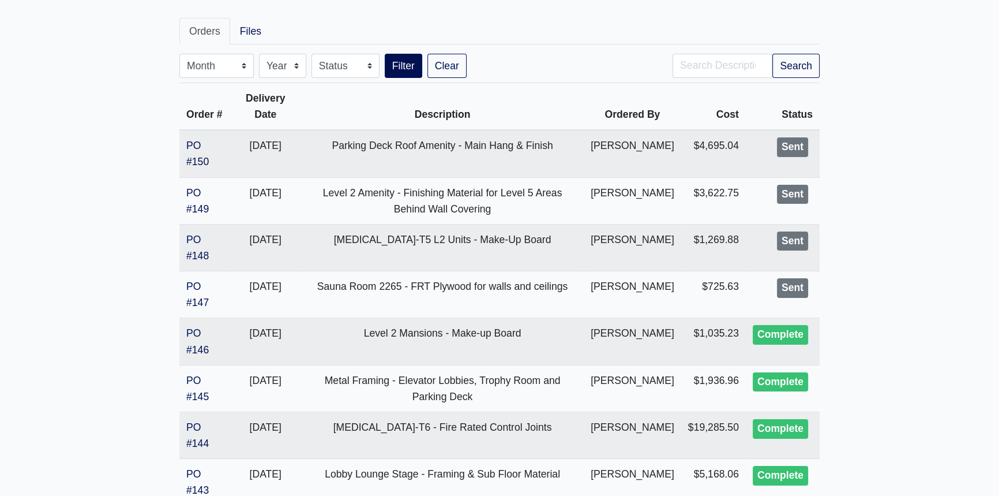
scroll to position [209, 0]
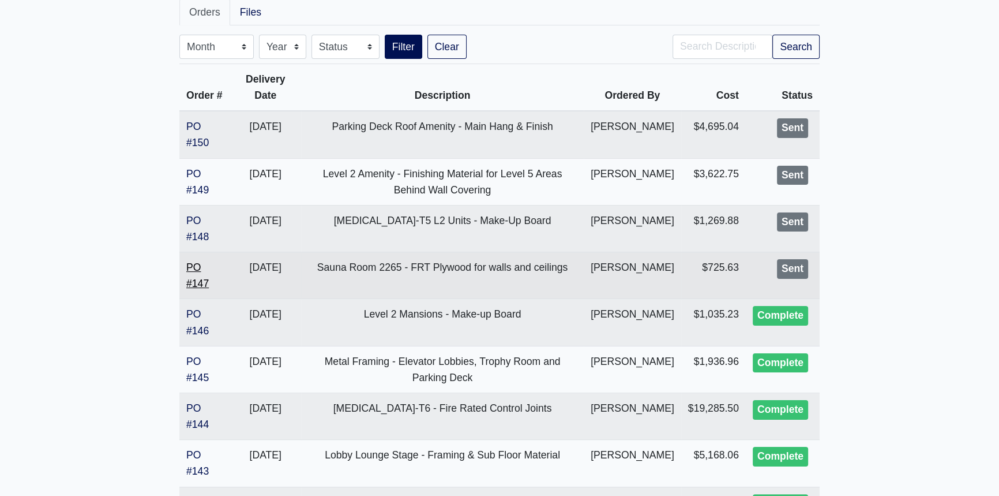
click at [203, 289] on link "PO #147" at bounding box center [197, 275] width 23 height 28
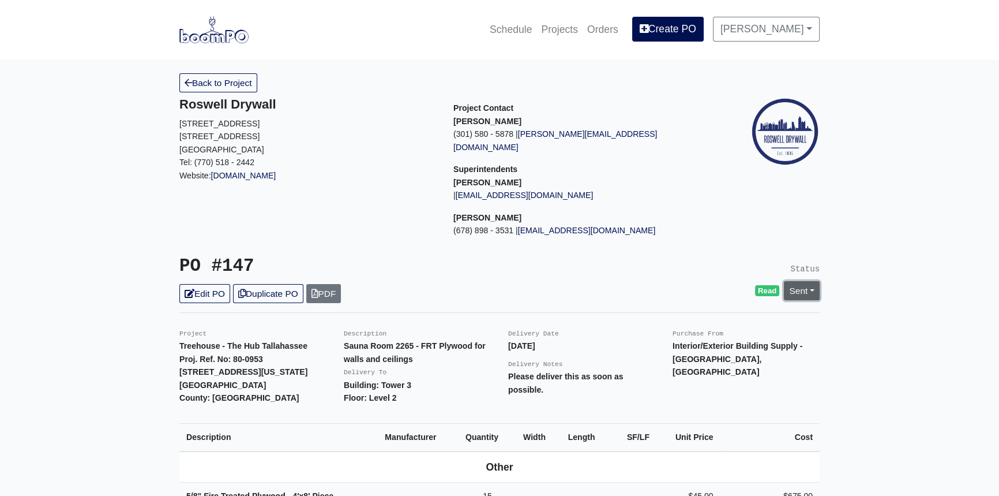
click at [819, 282] on link "Sent" at bounding box center [802, 290] width 36 height 19
click at [710, 350] on div "Change Status to Issue Complete" at bounding box center [736, 334] width 173 height 66
click at [811, 281] on link "Sent" at bounding box center [802, 290] width 36 height 19
click at [687, 344] on link "Complete" at bounding box center [736, 353] width 172 height 18
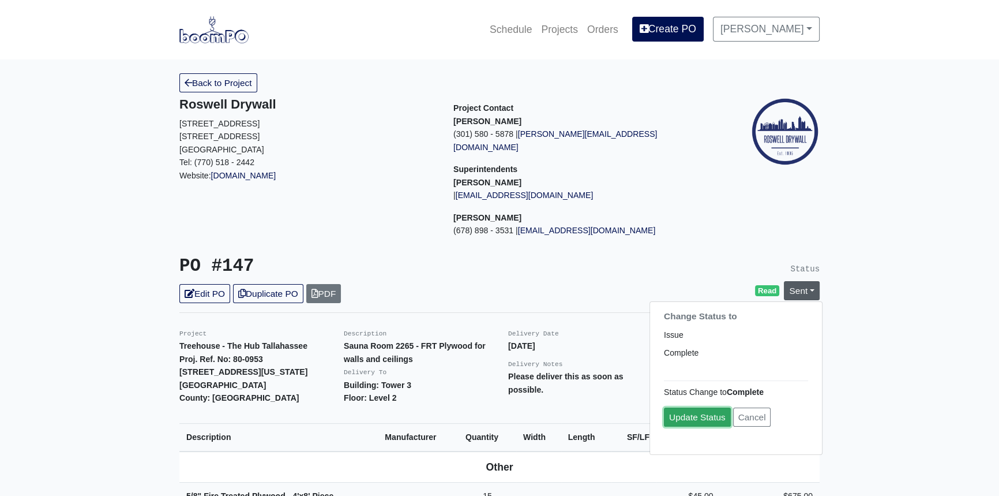
click at [698, 407] on link "Update Status" at bounding box center [697, 416] width 67 height 19
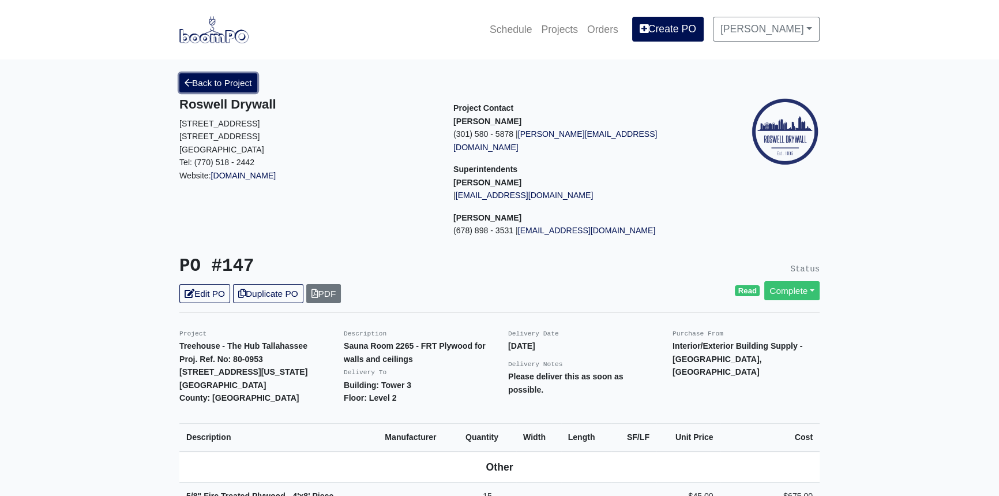
click at [237, 87] on link "Back to Project" at bounding box center [218, 82] width 78 height 19
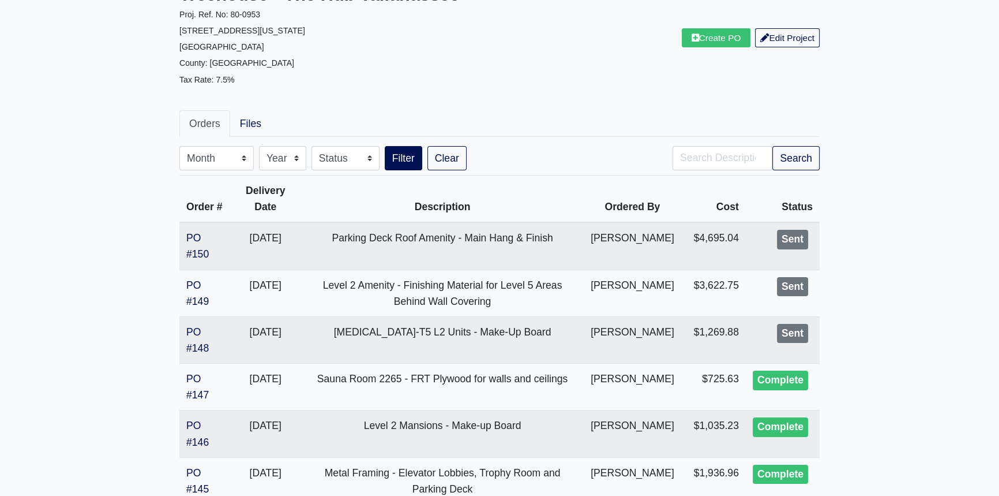
scroll to position [104, 0]
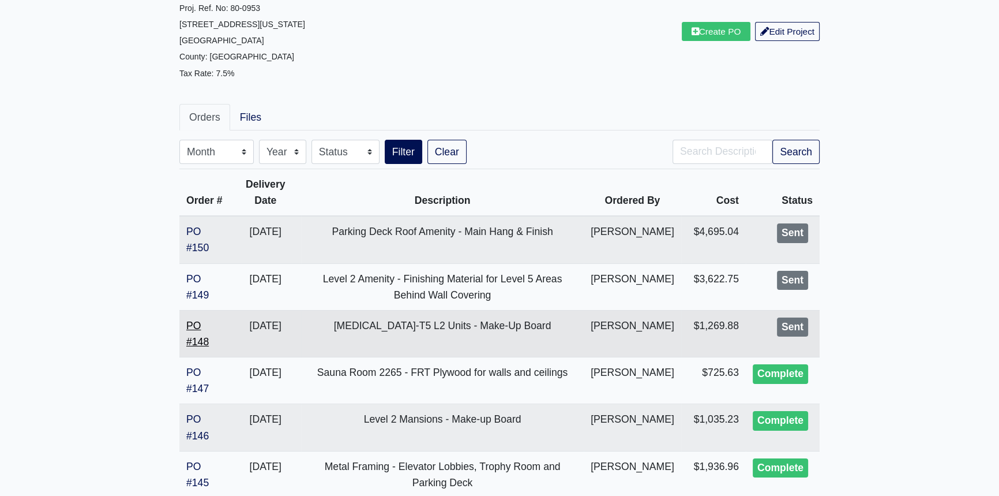
click at [203, 347] on link "PO #148" at bounding box center [197, 334] width 23 height 28
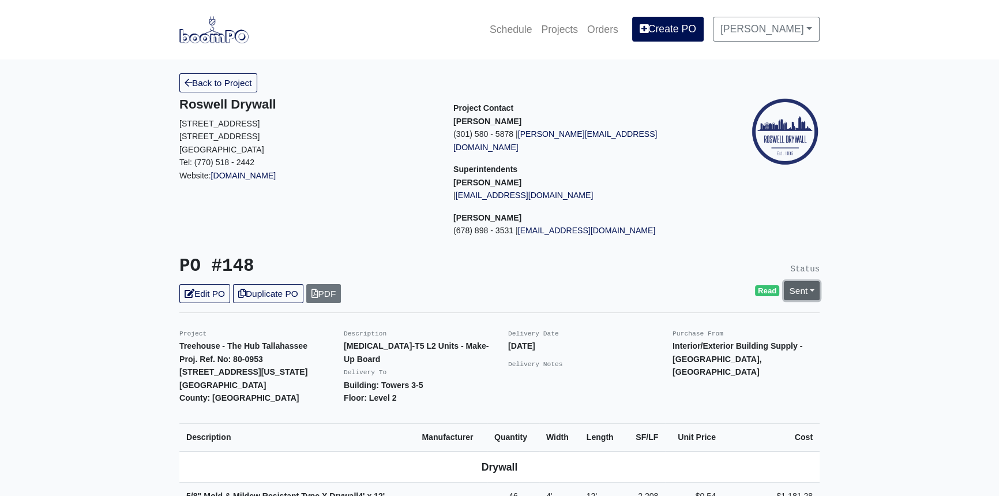
click at [811, 281] on link "Sent" at bounding box center [802, 290] width 36 height 19
click at [709, 344] on link "Complete" at bounding box center [736, 353] width 172 height 18
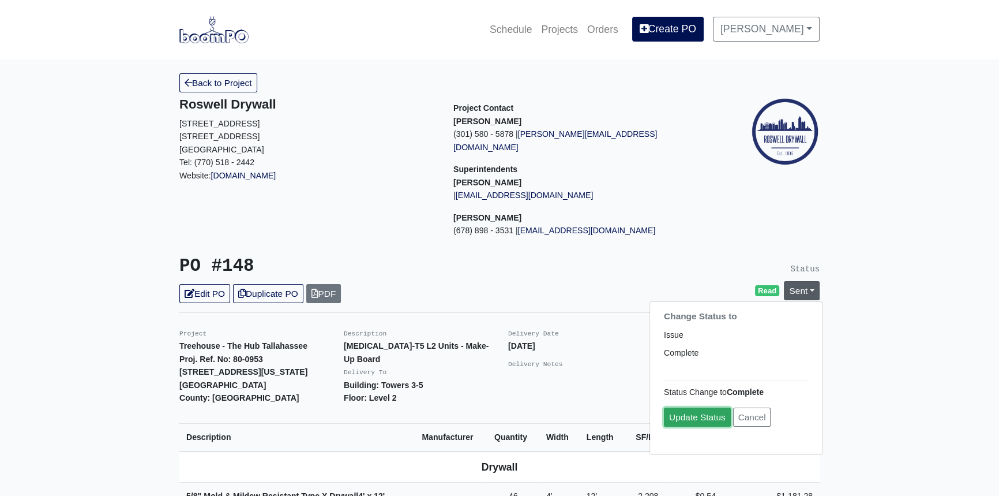
click at [692, 407] on link "Update Status" at bounding box center [697, 416] width 67 height 19
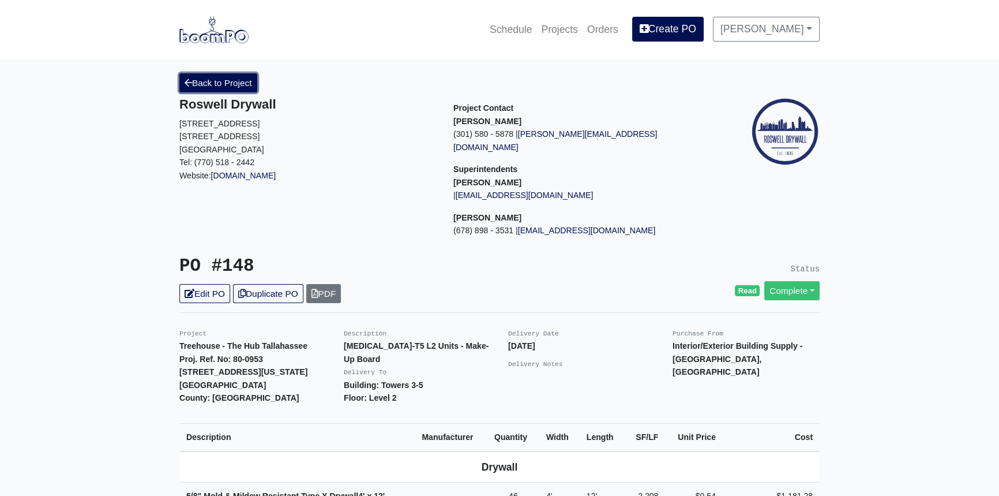
click at [198, 81] on link "Back to Project" at bounding box center [218, 82] width 78 height 19
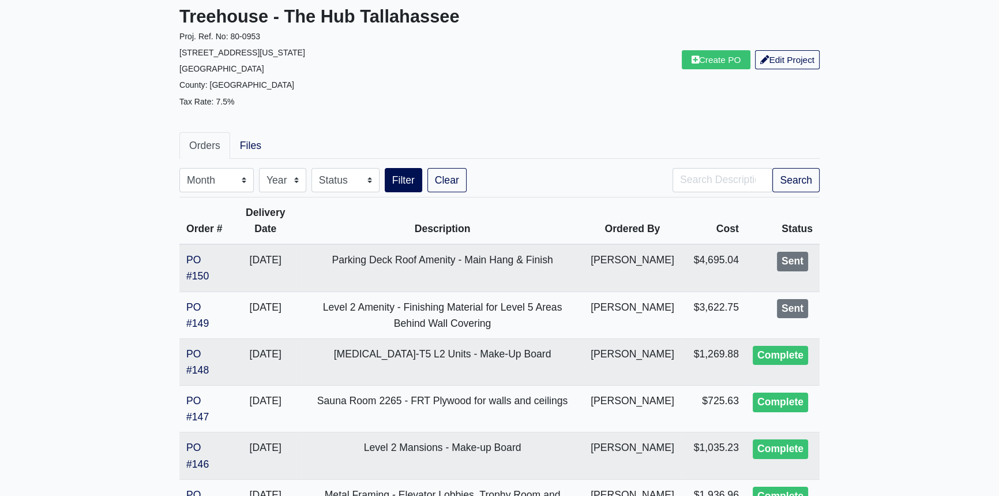
scroll to position [157, 0]
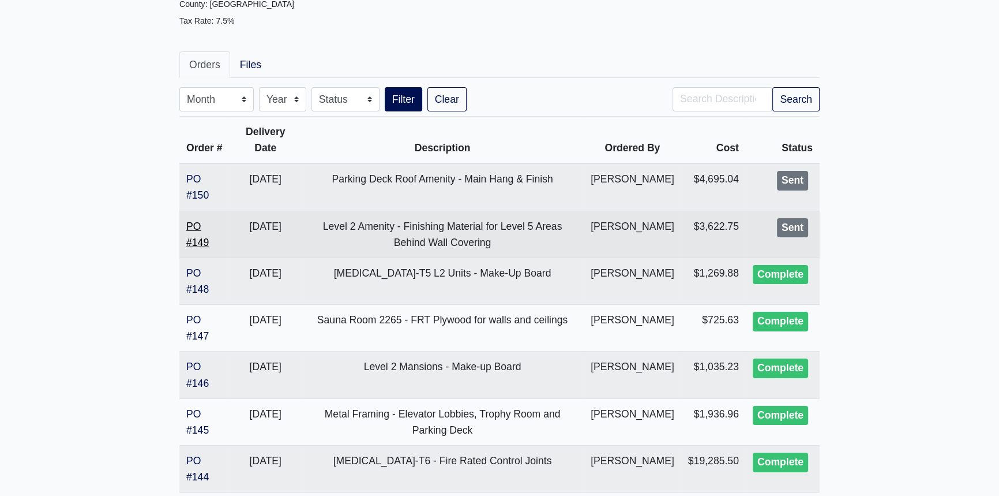
click at [204, 248] on link "PO #149" at bounding box center [197, 234] width 23 height 28
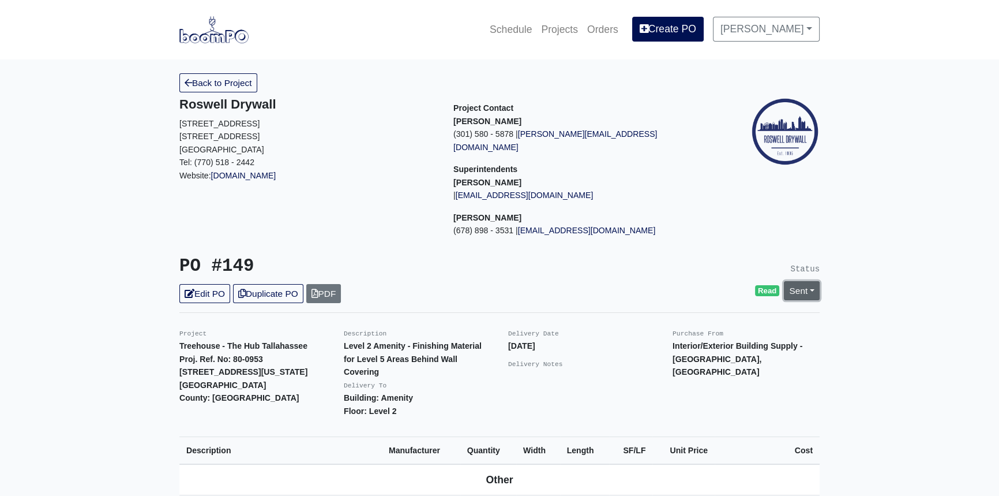
click at [815, 281] on link "Sent" at bounding box center [802, 290] width 36 height 19
click at [726, 344] on link "Complete" at bounding box center [736, 353] width 172 height 18
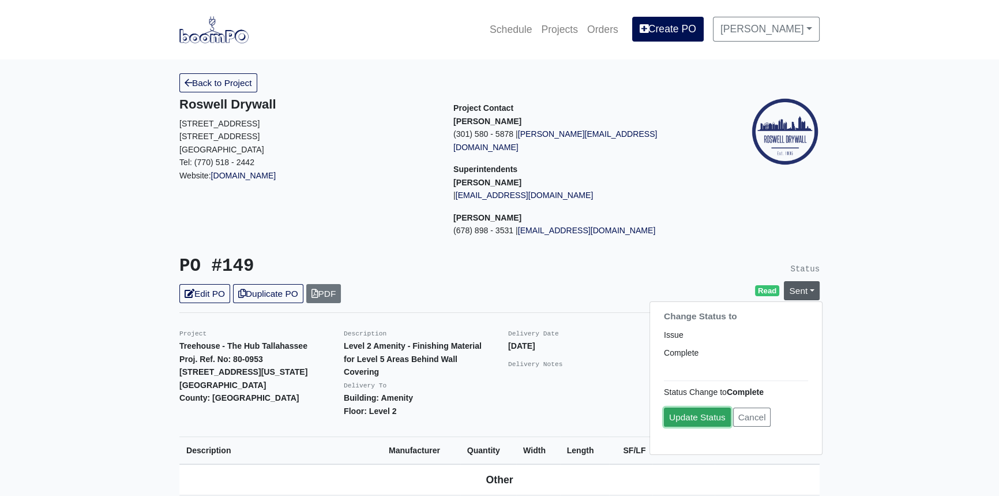
click at [704, 407] on link "Update Status" at bounding box center [697, 416] width 67 height 19
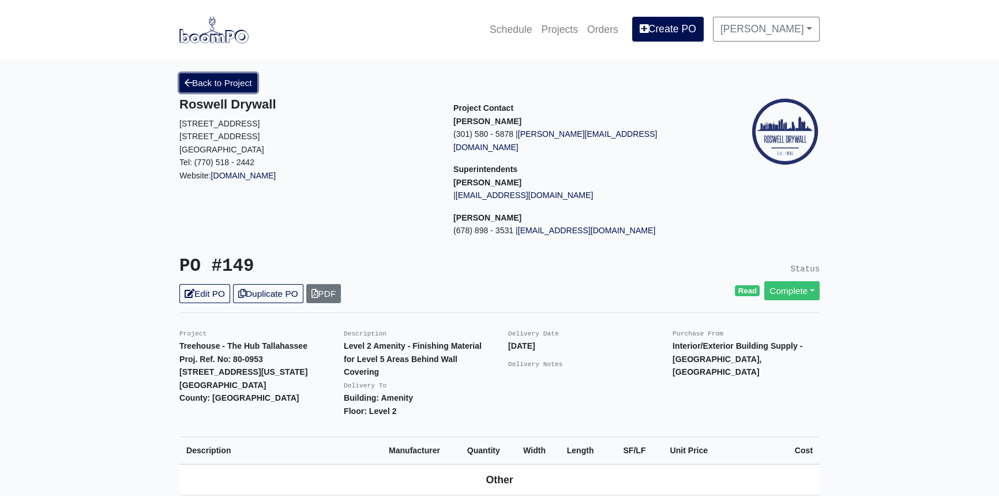
click at [232, 76] on link "Back to Project" at bounding box center [218, 82] width 78 height 19
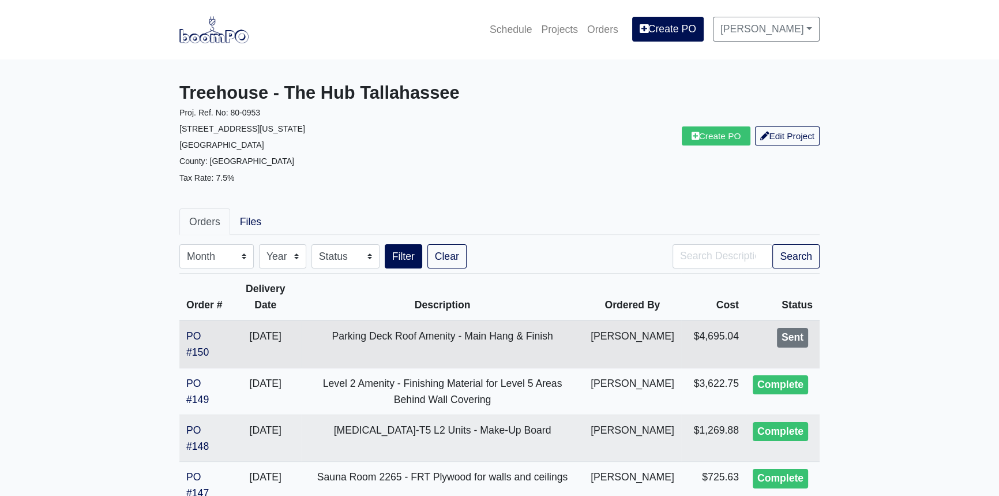
click at [196, 366] on td "PO #150" at bounding box center [204, 343] width 50 height 47
click at [196, 358] on link "PO #150" at bounding box center [197, 344] width 23 height 28
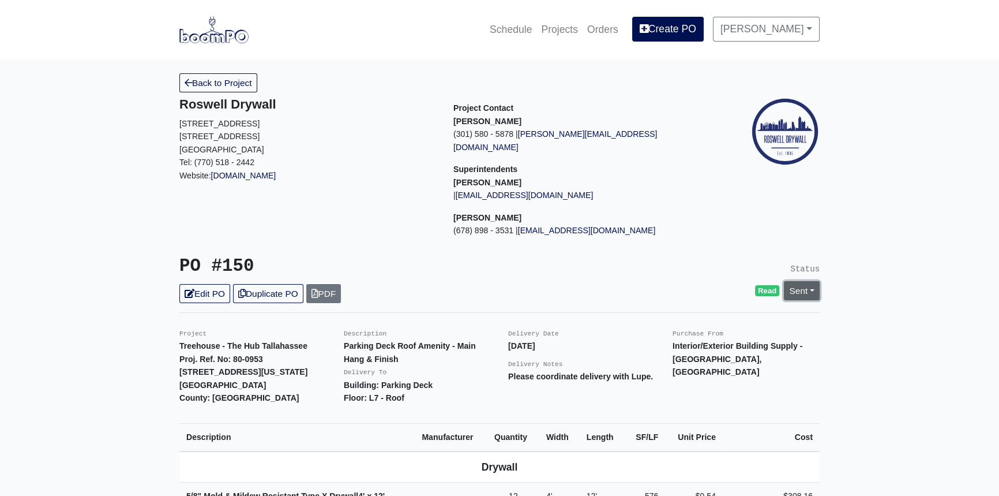
click at [814, 281] on link "Sent" at bounding box center [802, 290] width 36 height 19
click at [714, 344] on link "Complete" at bounding box center [736, 353] width 172 height 18
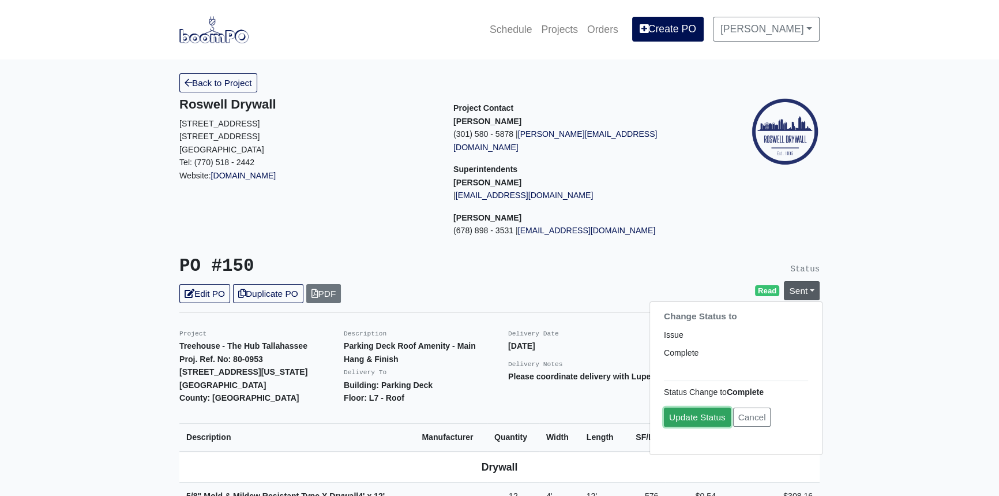
click at [703, 407] on link "Update Status" at bounding box center [697, 416] width 67 height 19
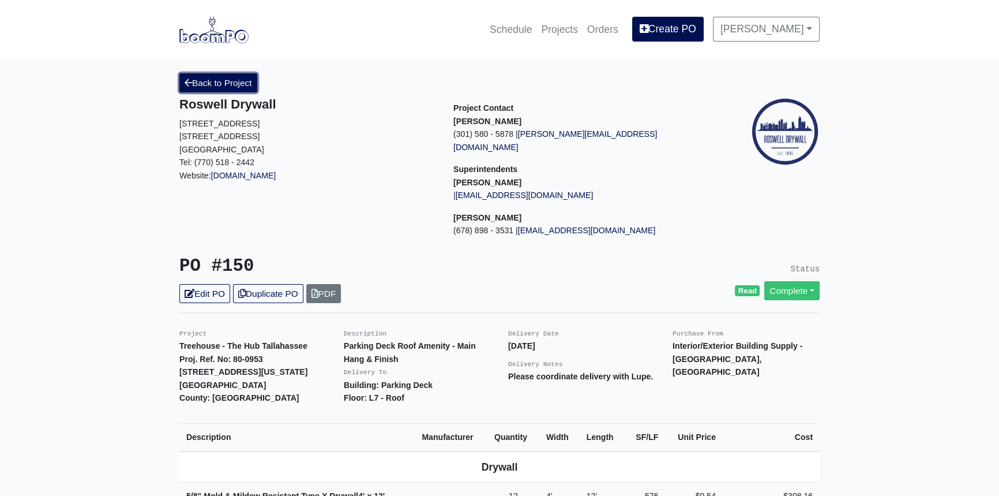
click at [208, 85] on link "Back to Project" at bounding box center [218, 82] width 78 height 19
